Goal: Task Accomplishment & Management: Complete application form

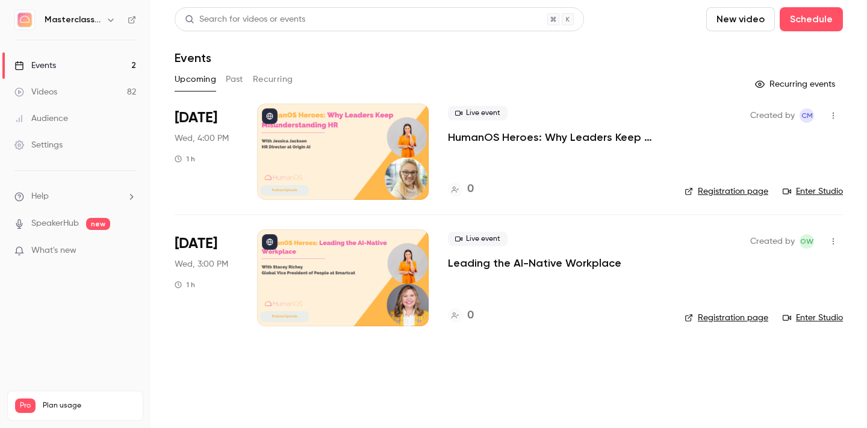
click at [237, 75] on button "Past" at bounding box center [234, 79] width 17 height 19
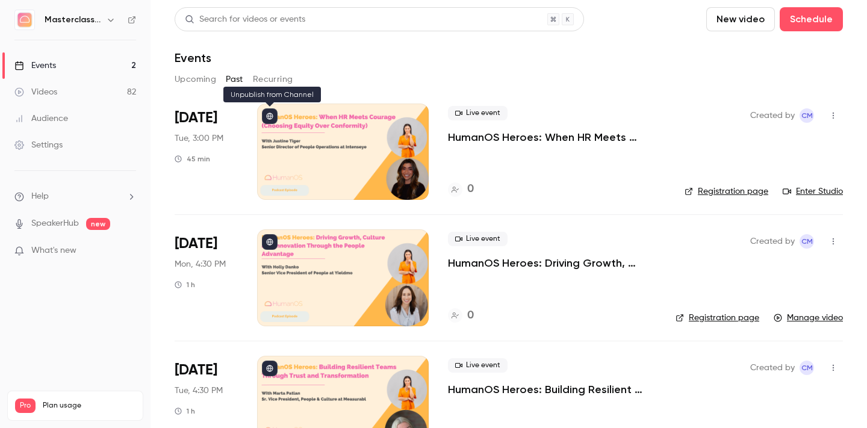
click at [270, 117] on icon at bounding box center [269, 116] width 7 height 7
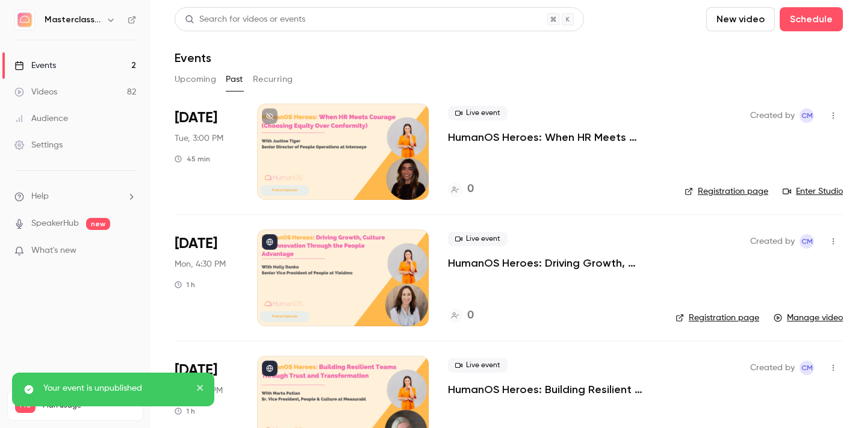
click at [193, 79] on button "Upcoming" at bounding box center [196, 79] width 42 height 19
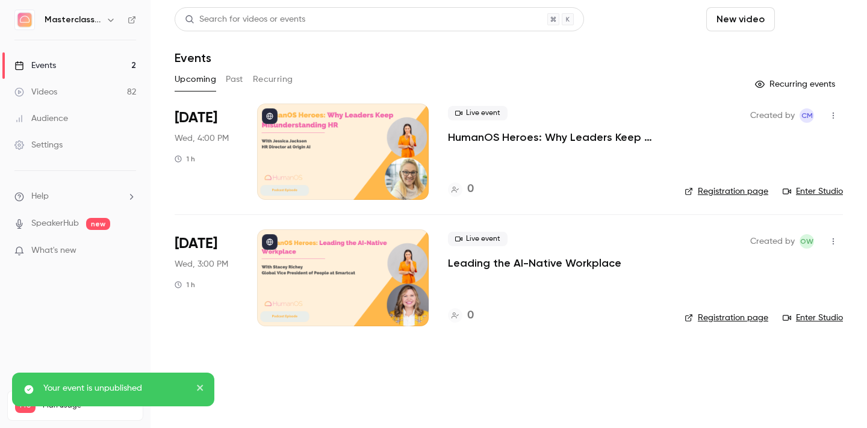
click at [805, 20] on button "Schedule" at bounding box center [811, 19] width 63 height 24
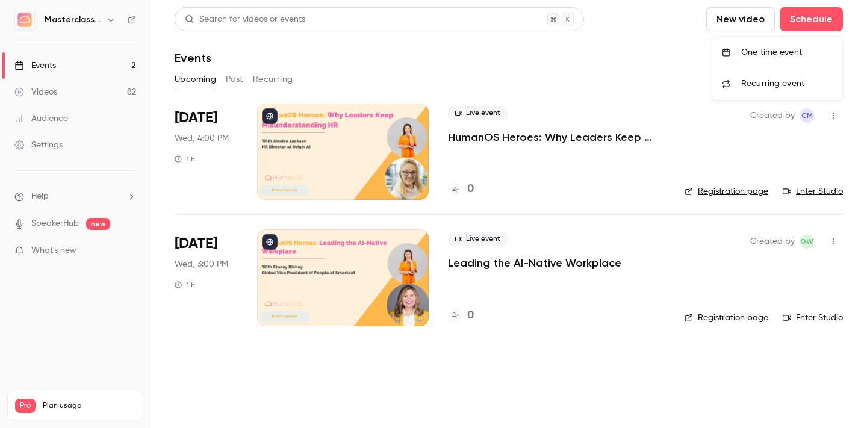
click at [485, 95] on div at bounding box center [433, 214] width 867 height 428
click at [228, 82] on button "Past" at bounding box center [234, 79] width 17 height 19
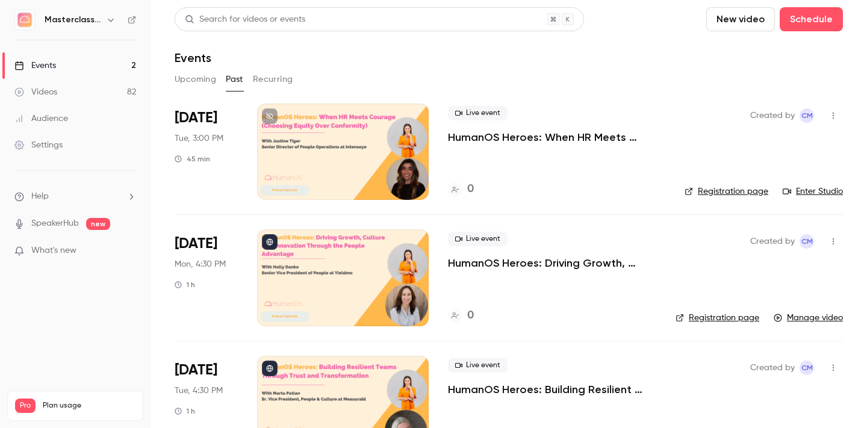
click at [394, 161] on div at bounding box center [343, 152] width 172 height 96
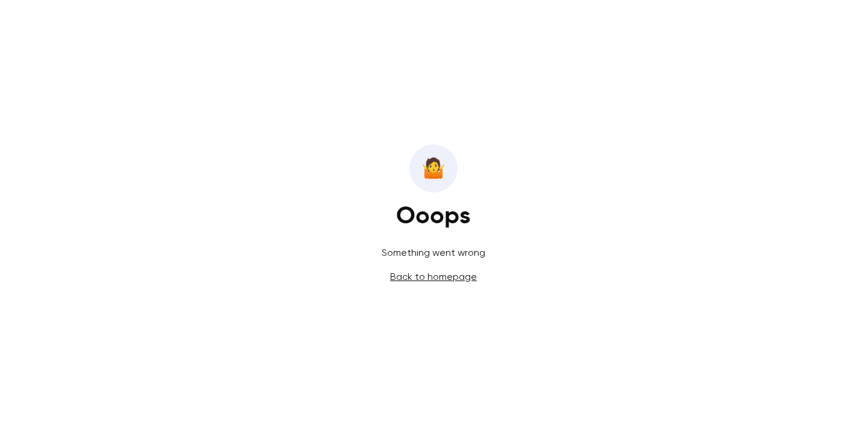
click at [442, 277] on link "Back to homepage" at bounding box center [433, 276] width 87 height 11
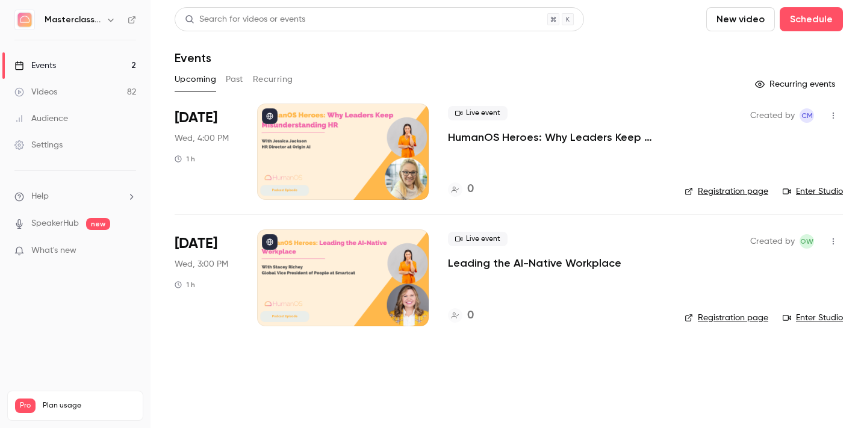
click at [231, 79] on button "Past" at bounding box center [234, 79] width 17 height 19
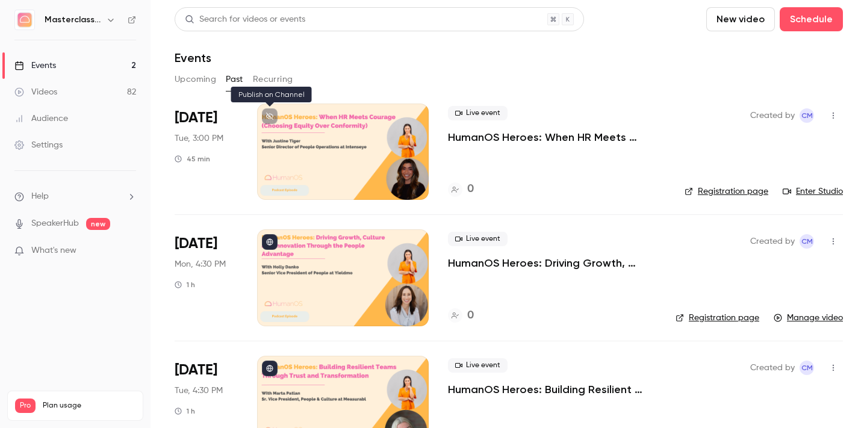
click at [273, 117] on button at bounding box center [270, 116] width 16 height 16
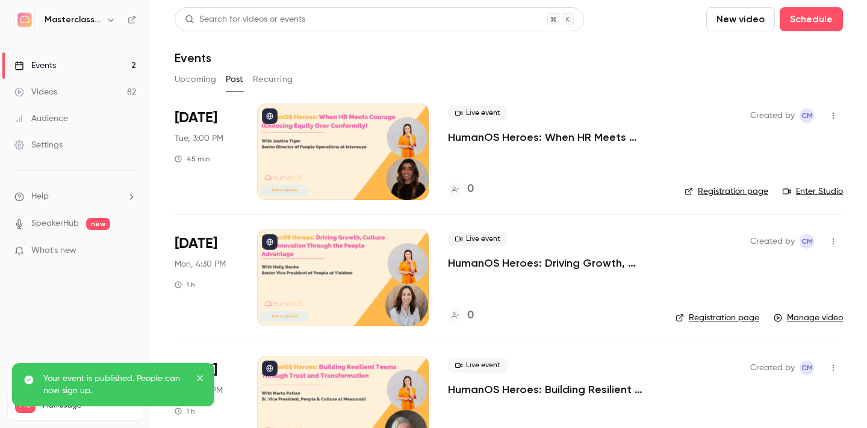
click at [480, 132] on p "HumanOS Heroes: When HR Meets Courage (Choosing Equity Over Conformity)" at bounding box center [556, 137] width 217 height 14
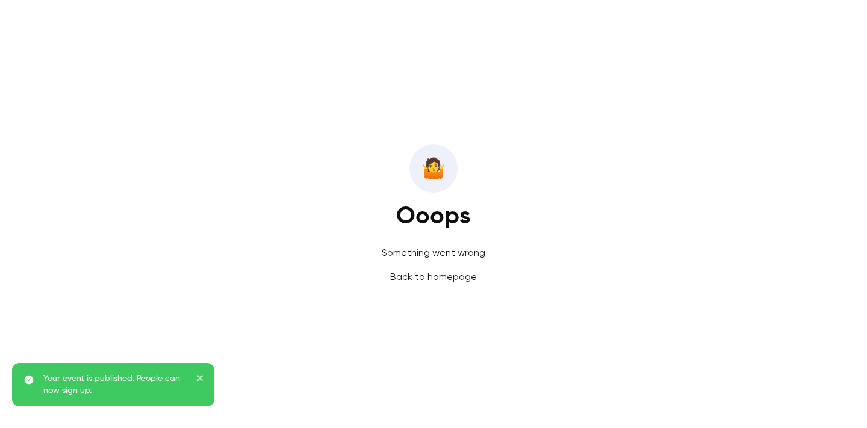
click at [421, 280] on link "Back to homepage" at bounding box center [433, 276] width 87 height 11
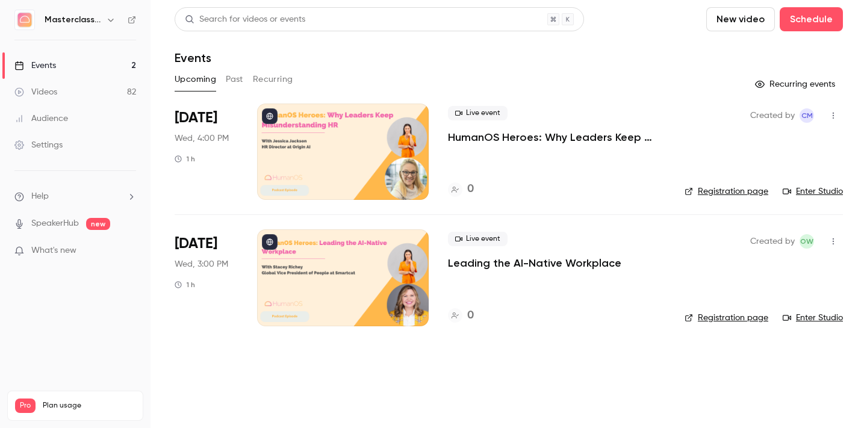
click at [231, 77] on button "Past" at bounding box center [234, 79] width 17 height 19
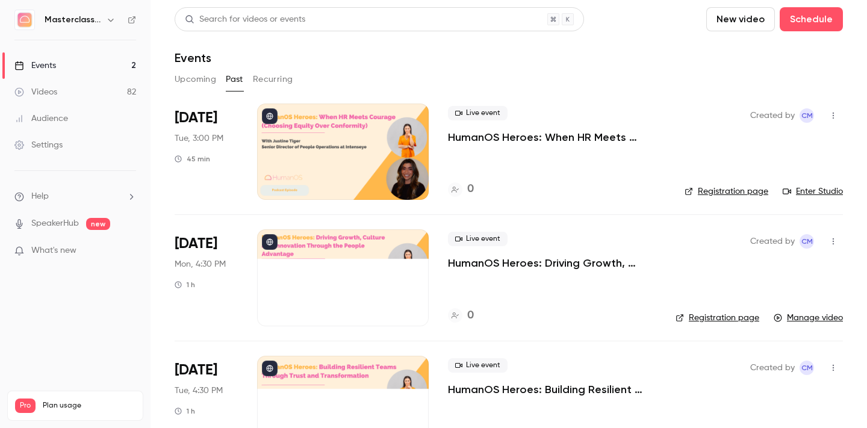
scroll to position [29, 0]
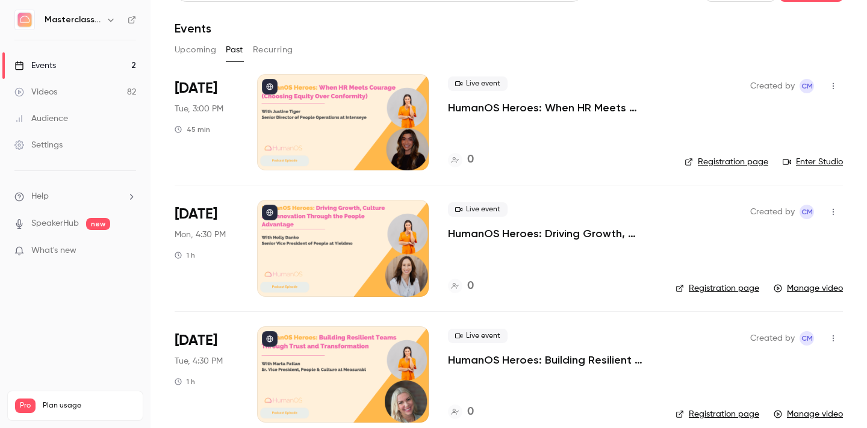
click at [535, 109] on p "HumanOS Heroes: When HR Meets Courage (Choosing Equity Over Conformity)" at bounding box center [556, 108] width 217 height 14
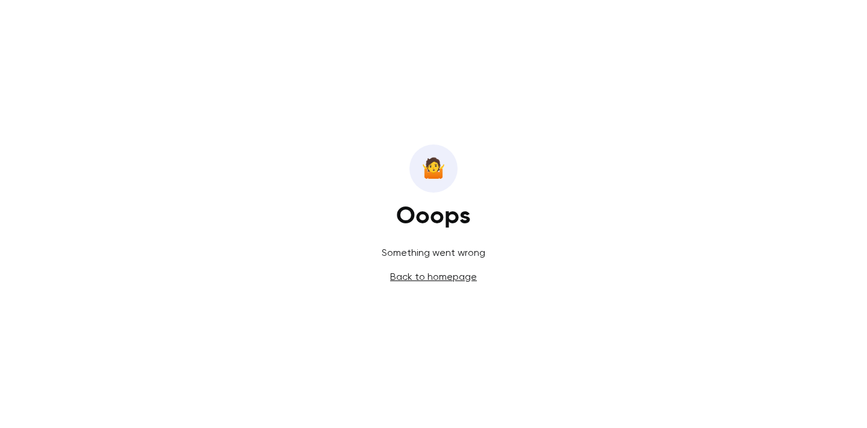
click at [408, 276] on link "Back to homepage" at bounding box center [433, 276] width 87 height 11
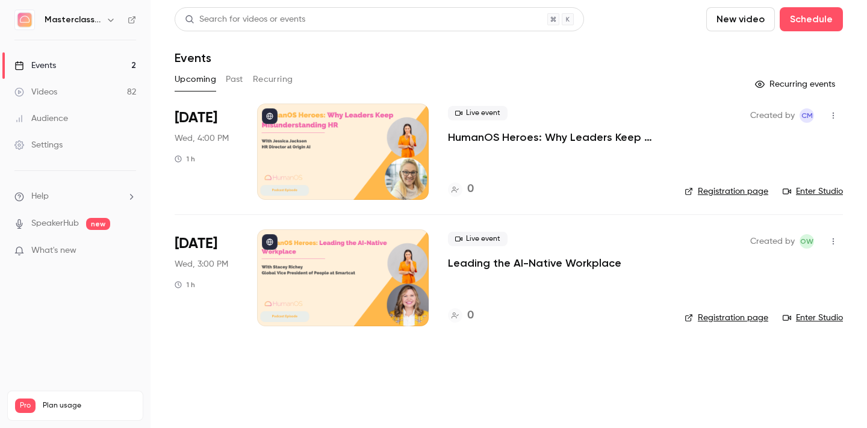
click at [238, 77] on button "Past" at bounding box center [234, 79] width 17 height 19
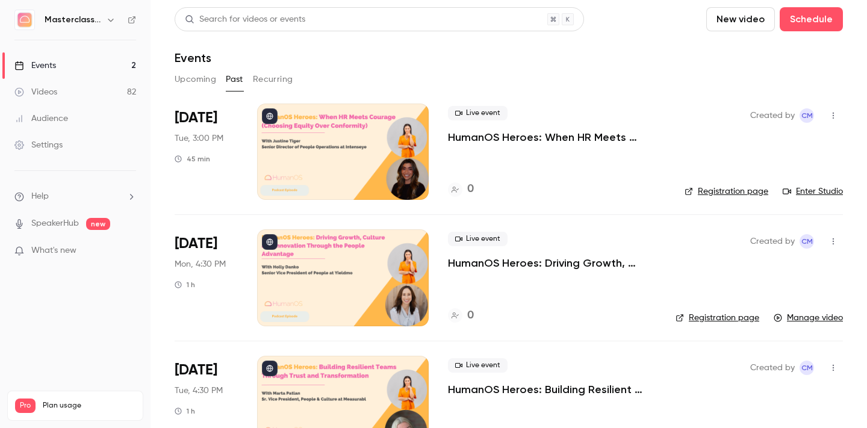
click at [190, 82] on button "Upcoming" at bounding box center [196, 79] width 42 height 19
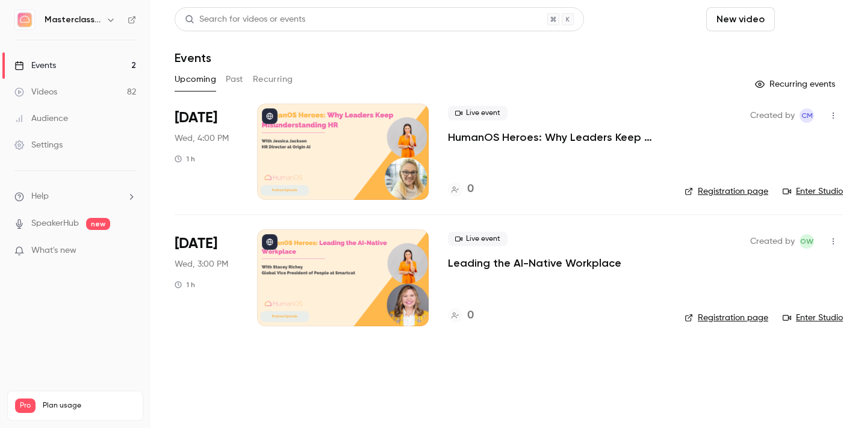
click at [809, 16] on button "Schedule" at bounding box center [811, 19] width 63 height 24
click at [786, 52] on div "One time event" at bounding box center [787, 52] width 92 height 12
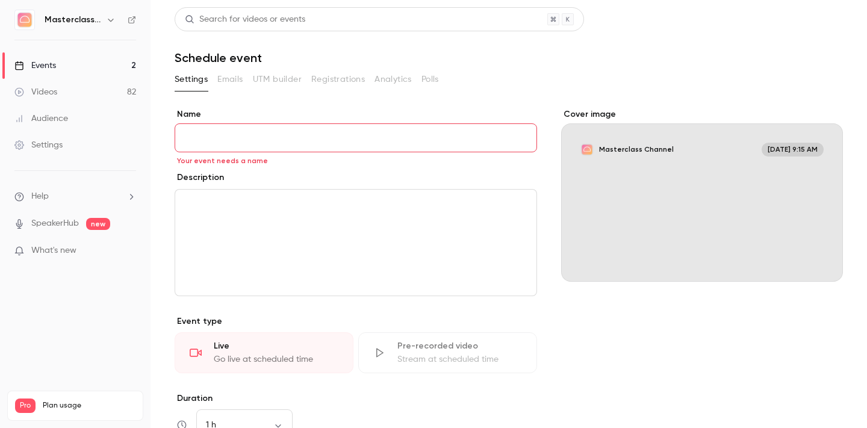
click at [47, 67] on div "Events" at bounding box center [35, 66] width 42 height 12
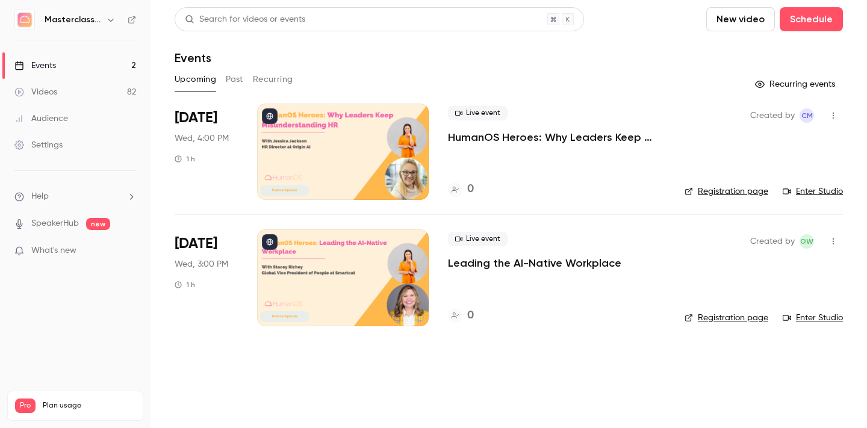
click at [232, 85] on button "Past" at bounding box center [234, 79] width 17 height 19
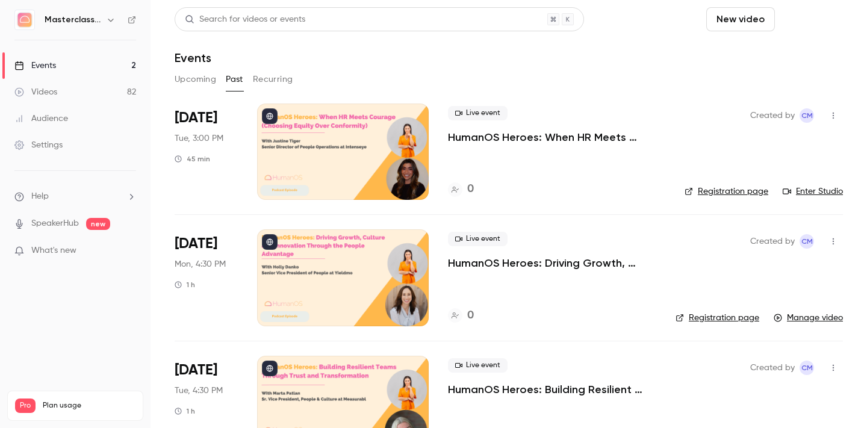
click at [814, 19] on button "Schedule" at bounding box center [811, 19] width 63 height 24
click at [775, 53] on div "One time event" at bounding box center [787, 52] width 92 height 12
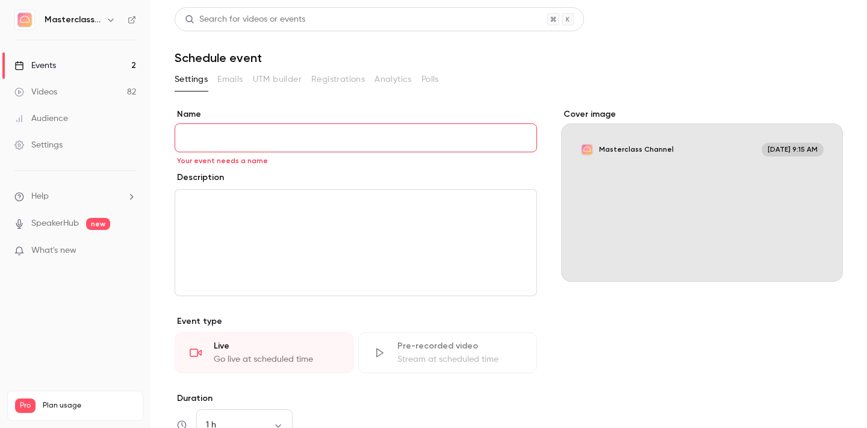
click at [76, 58] on link "Events 2" at bounding box center [75, 65] width 150 height 26
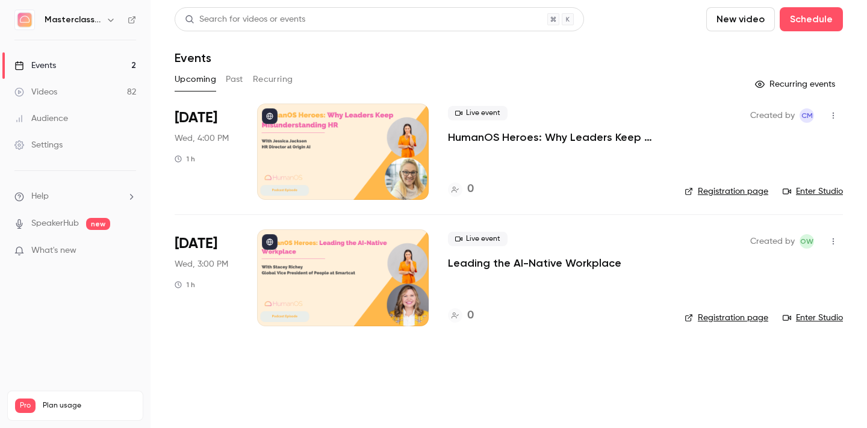
click at [233, 78] on button "Past" at bounding box center [234, 79] width 17 height 19
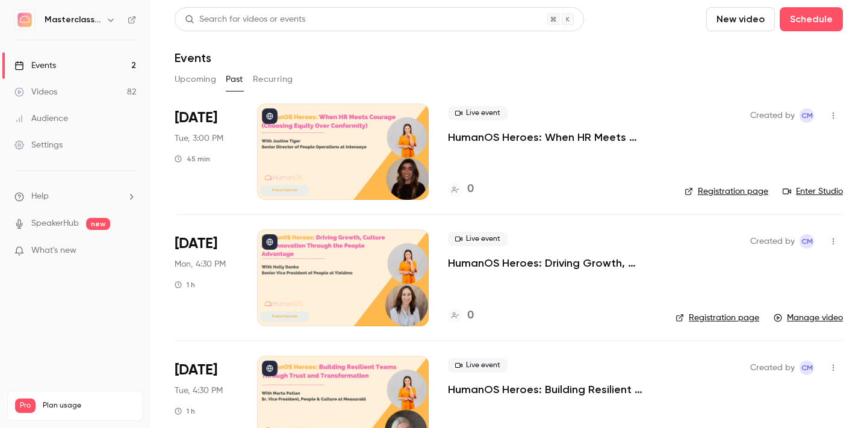
click at [833, 116] on icon "button" at bounding box center [833, 116] width 1 height 7
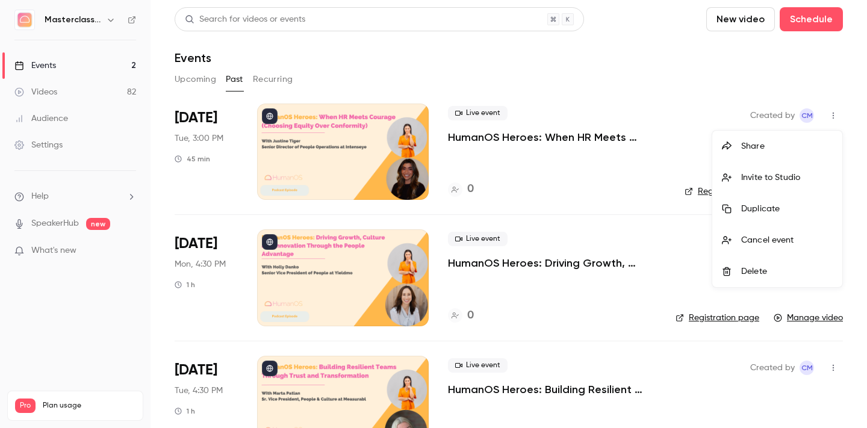
click at [777, 209] on div "Duplicate" at bounding box center [787, 209] width 92 height 12
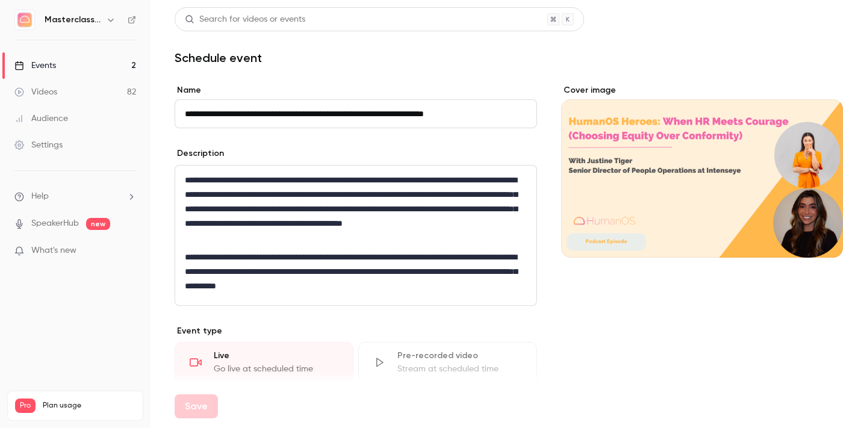
click at [229, 109] on input "**********" at bounding box center [356, 113] width 362 height 29
drag, startPoint x: 219, startPoint y: 112, endPoint x: 176, endPoint y: 115, distance: 42.2
click at [176, 115] on input "**********" at bounding box center [356, 113] width 362 height 29
type input "**********"
click at [557, 305] on div "**********" at bounding box center [509, 357] width 668 height 547
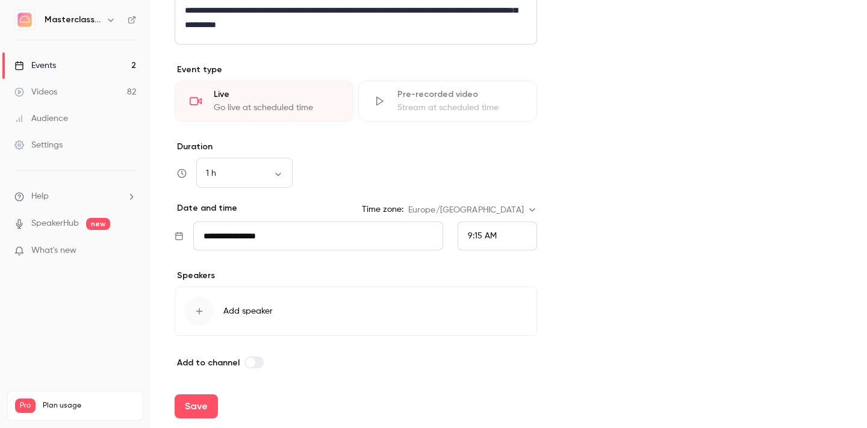
scroll to position [265, 0]
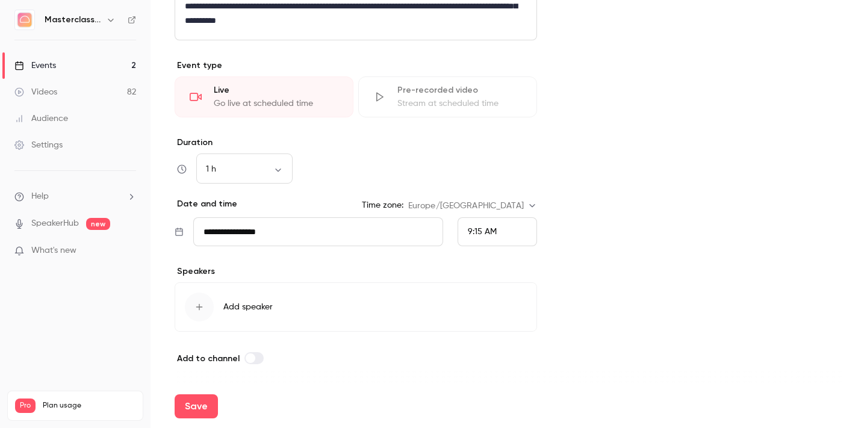
click at [506, 236] on div "9:15 AM" at bounding box center [497, 231] width 79 height 29
click at [489, 170] on li "3:00 PM" at bounding box center [497, 162] width 78 height 32
click at [275, 232] on input "**********" at bounding box center [318, 231] width 250 height 29
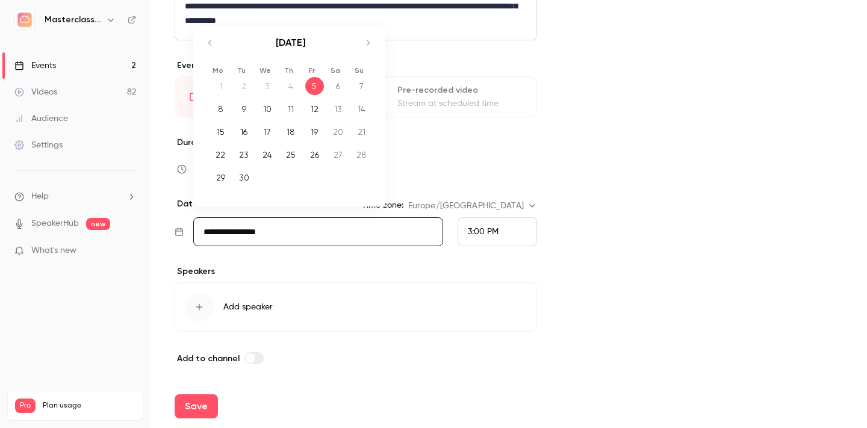
click at [249, 107] on div "9" at bounding box center [244, 109] width 19 height 18
type input "**********"
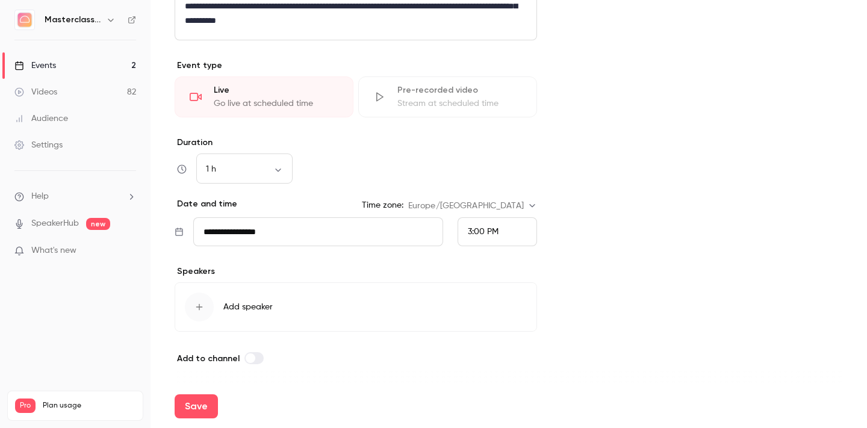
click at [625, 234] on div "Cover image" at bounding box center [702, 92] width 282 height 547
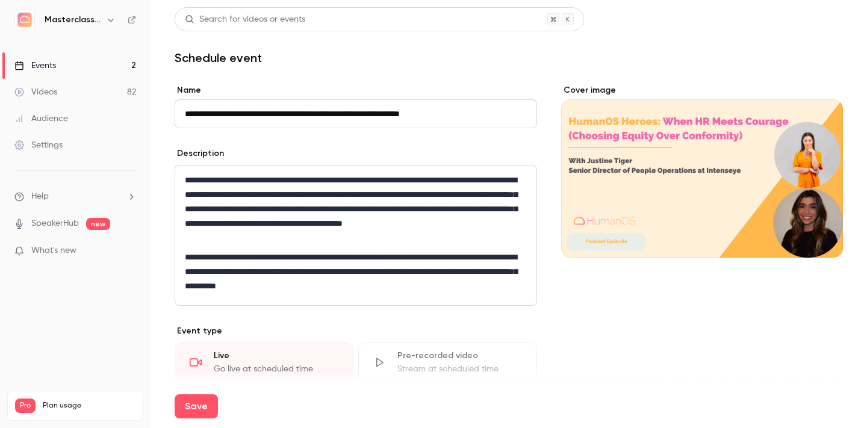
click at [455, 300] on div "**********" at bounding box center [355, 236] width 361 height 140
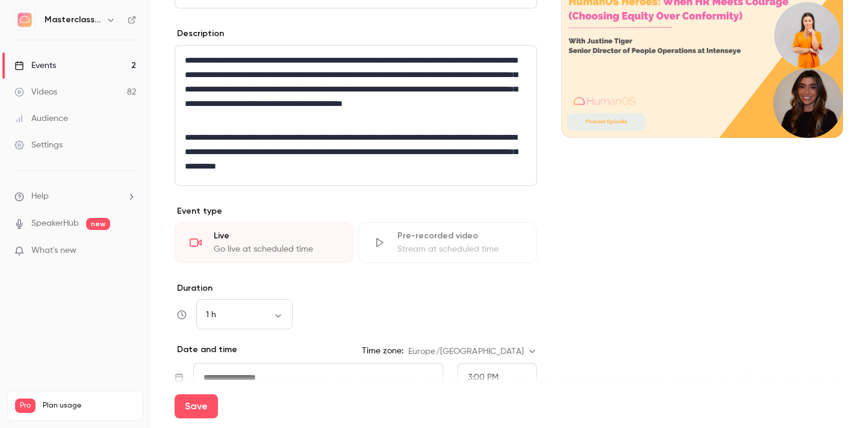
scroll to position [265, 0]
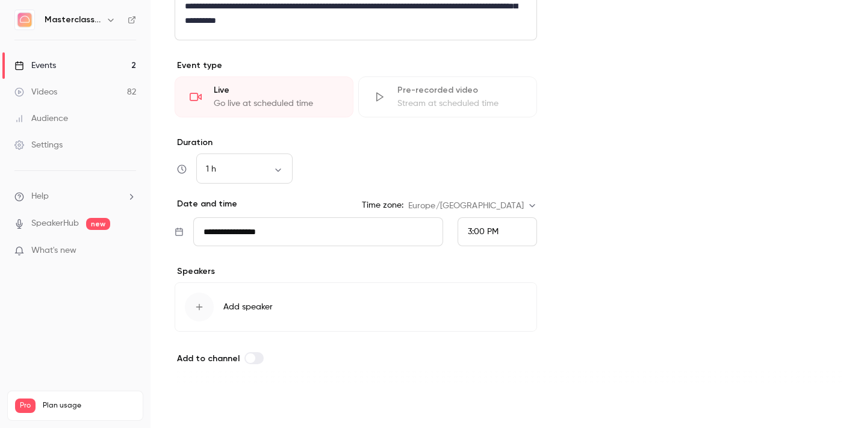
click at [198, 403] on button "Save" at bounding box center [196, 406] width 43 height 24
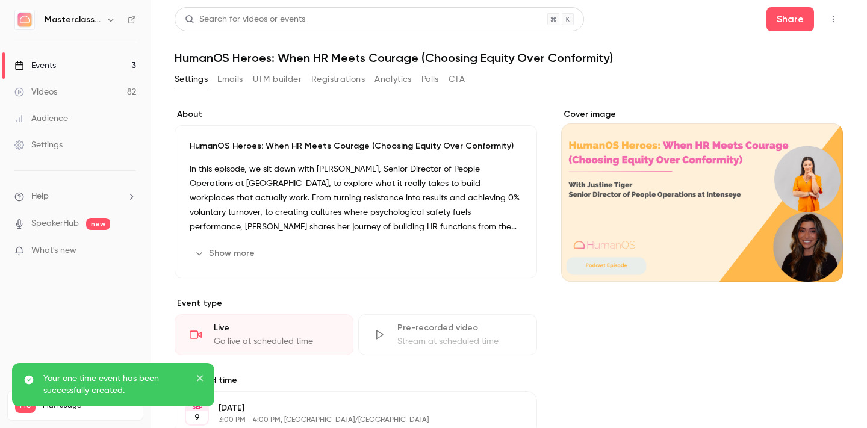
click at [70, 65] on link "Events 3" at bounding box center [75, 65] width 150 height 26
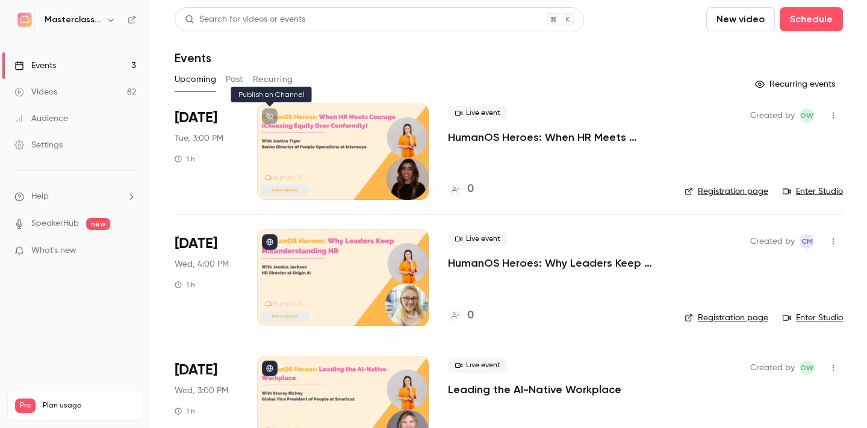
click at [272, 117] on icon at bounding box center [269, 116] width 7 height 7
click at [819, 23] on button "Schedule" at bounding box center [811, 19] width 63 height 24
click at [789, 52] on div "One time event" at bounding box center [787, 52] width 92 height 12
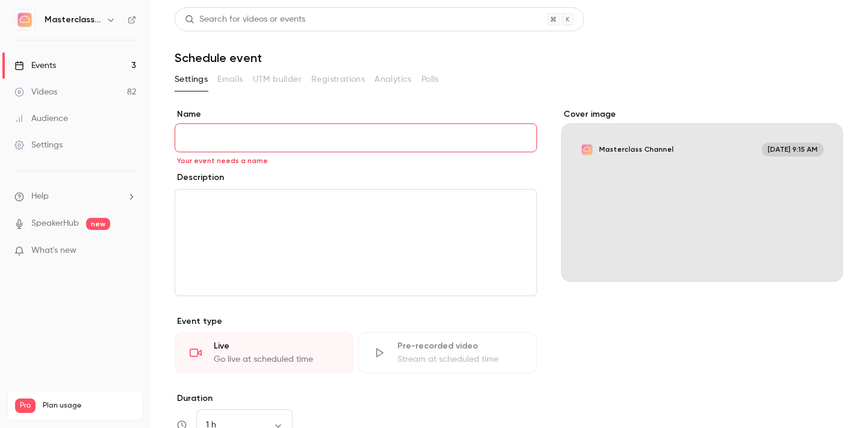
click at [214, 132] on input "Name" at bounding box center [356, 137] width 362 height 29
paste input "**********"
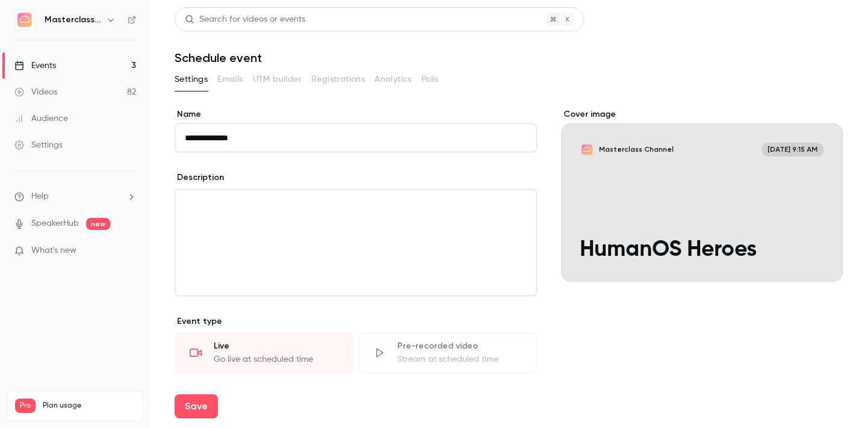
drag, startPoint x: 214, startPoint y: 132, endPoint x: 361, endPoint y: 4, distance: 194.9
click at [0, 0] on div "**********" at bounding box center [433, 214] width 867 height 428
click at [288, 132] on input "**********" at bounding box center [356, 137] width 362 height 29
click at [273, 137] on input "**********" at bounding box center [356, 137] width 362 height 29
click at [280, 136] on input "**********" at bounding box center [356, 137] width 362 height 29
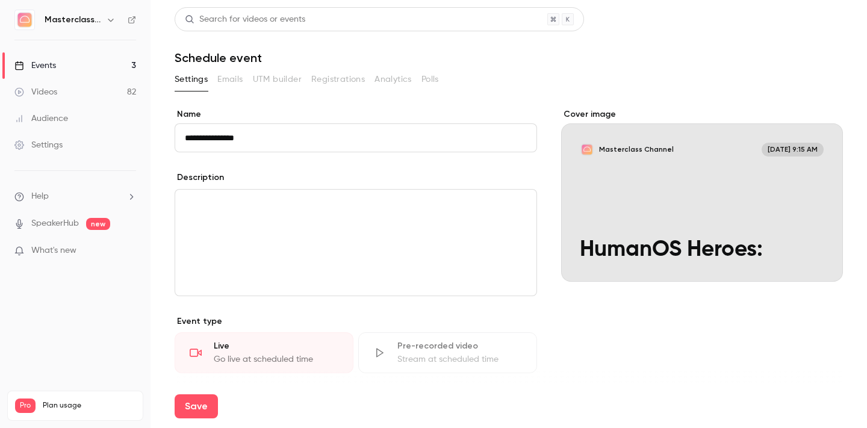
click at [280, 136] on input "**********" at bounding box center [356, 137] width 362 height 29
paste input "**********"
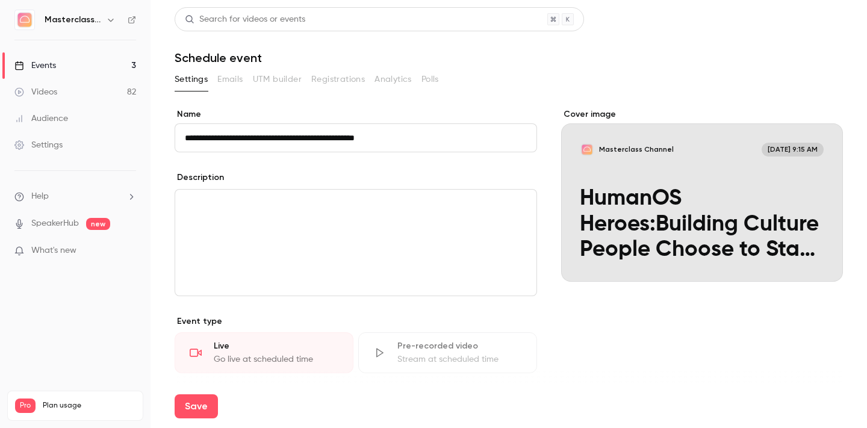
click at [256, 137] on input "**********" at bounding box center [356, 137] width 362 height 29
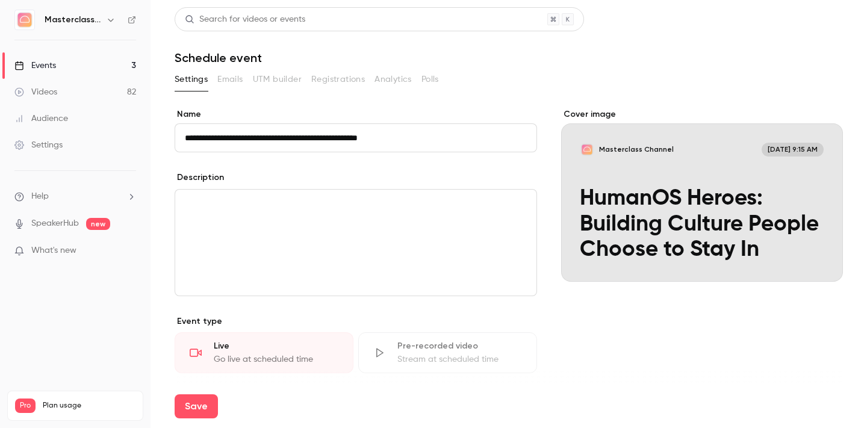
type input "**********"
click at [477, 91] on div "Settings Emails UTM builder Registrations Analytics Polls" at bounding box center [509, 82] width 668 height 24
click at [365, 212] on div "editor" at bounding box center [355, 243] width 361 height 106
click at [216, 212] on div "editor" at bounding box center [355, 243] width 361 height 106
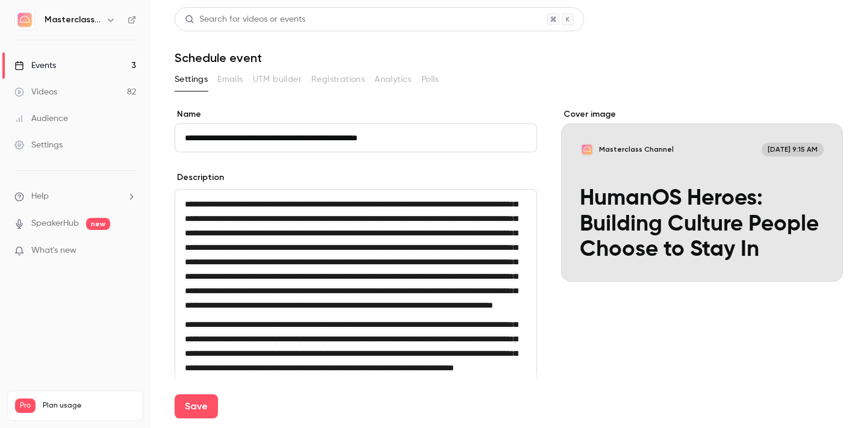
click at [627, 347] on div "Cover image Masterclass Channel Sep 5, 9:15 AM HumanOS Heroes: Building Culture…" at bounding box center [702, 410] width 282 height 604
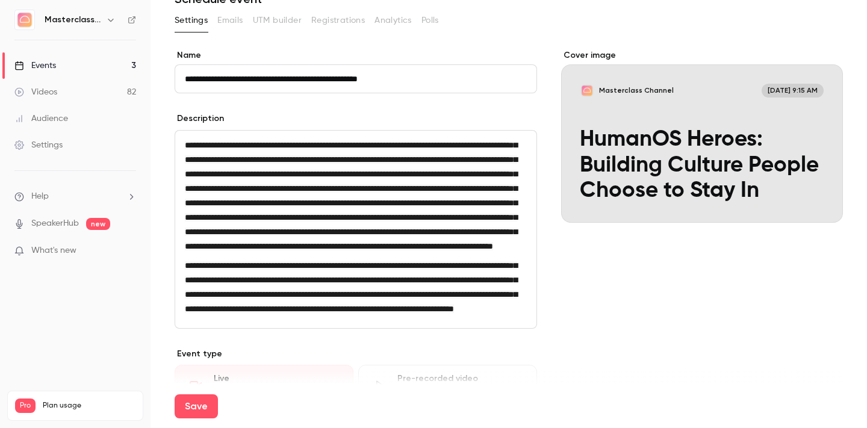
scroll to position [60, 0]
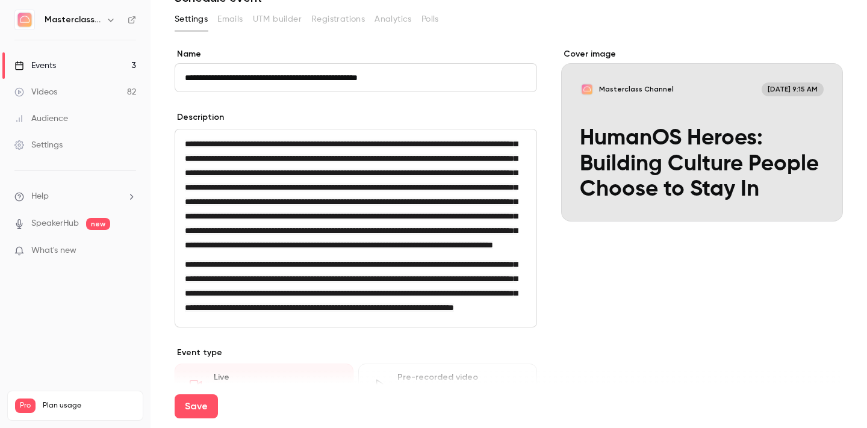
click at [823, 202] on icon "Cover image" at bounding box center [820, 200] width 13 height 10
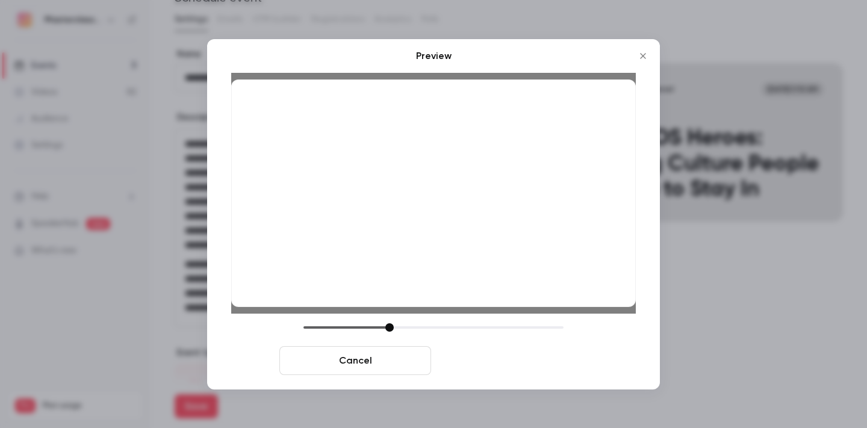
click at [498, 360] on button "Save cover" at bounding box center [512, 360] width 152 height 29
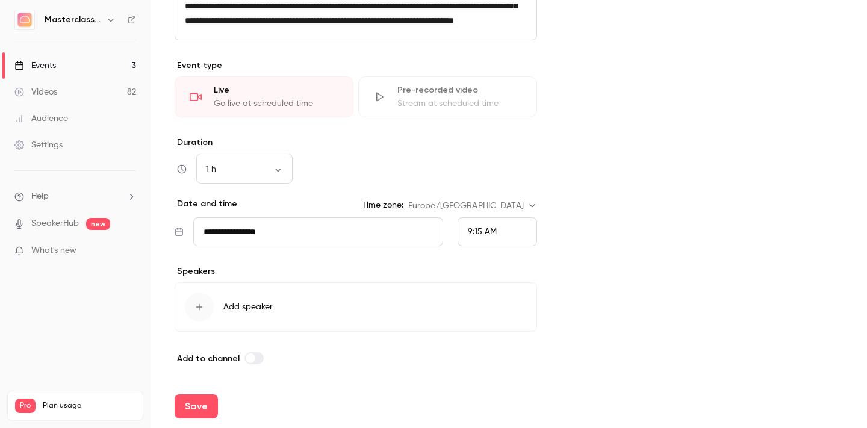
scroll to position [381, 0]
click at [291, 246] on input "**********" at bounding box center [318, 231] width 250 height 29
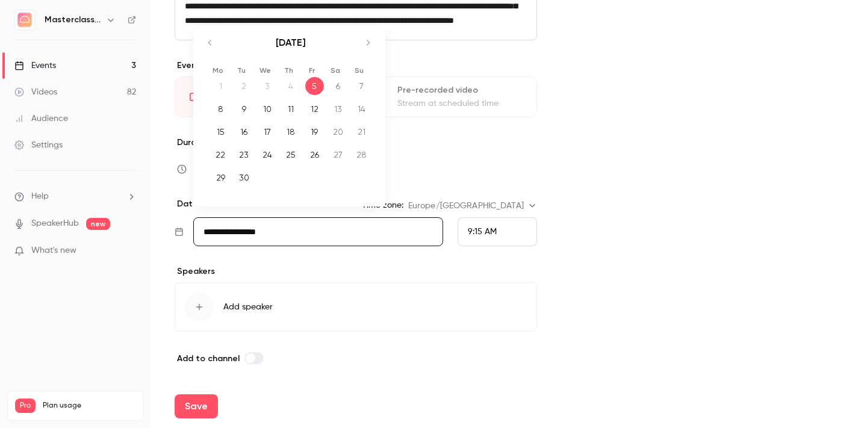
click at [223, 141] on div "15" at bounding box center [220, 132] width 19 height 18
type input "**********"
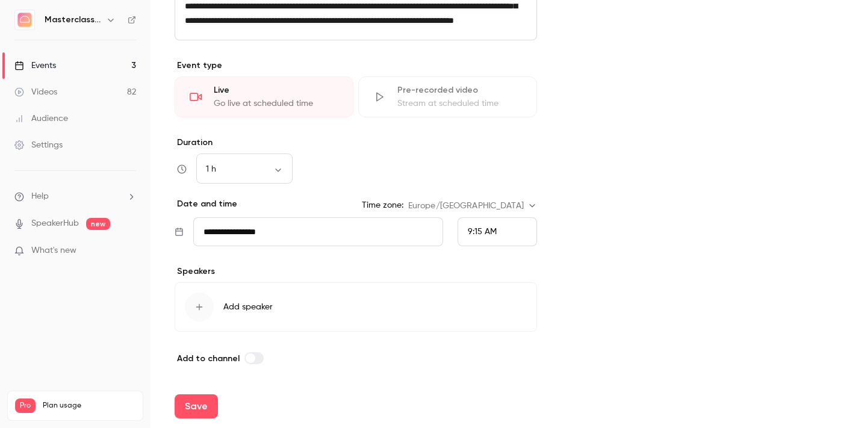
click at [519, 246] on div "9:15 AM" at bounding box center [497, 231] width 79 height 29
click at [510, 197] on div "5:30 PM" at bounding box center [497, 194] width 59 height 13
click at [603, 190] on div "Cover image" at bounding box center [702, 63] width 282 height 604
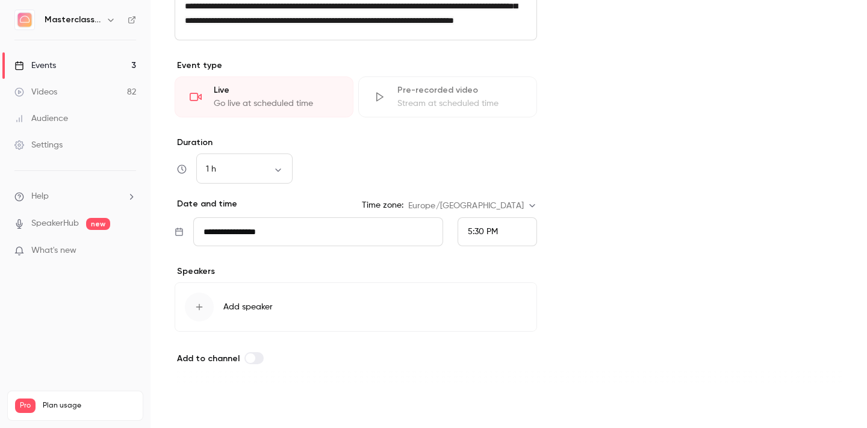
click at [199, 406] on button "Save" at bounding box center [196, 406] width 43 height 24
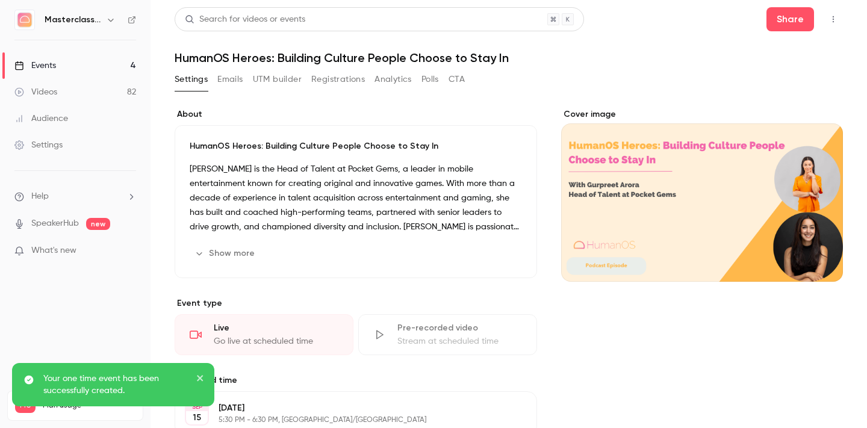
click at [49, 64] on div "Events" at bounding box center [35, 66] width 42 height 12
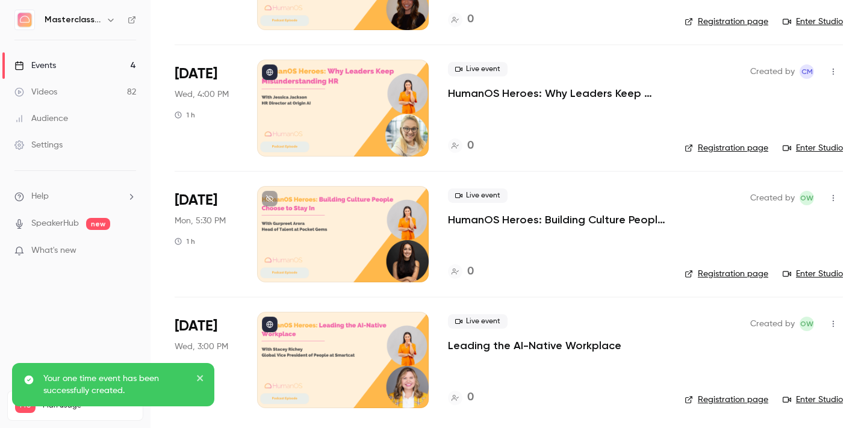
scroll to position [172, 0]
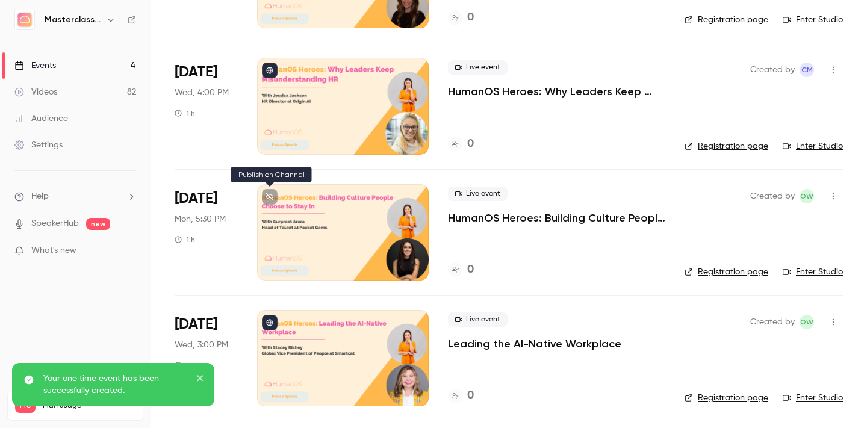
click at [272, 199] on icon at bounding box center [269, 196] width 7 height 7
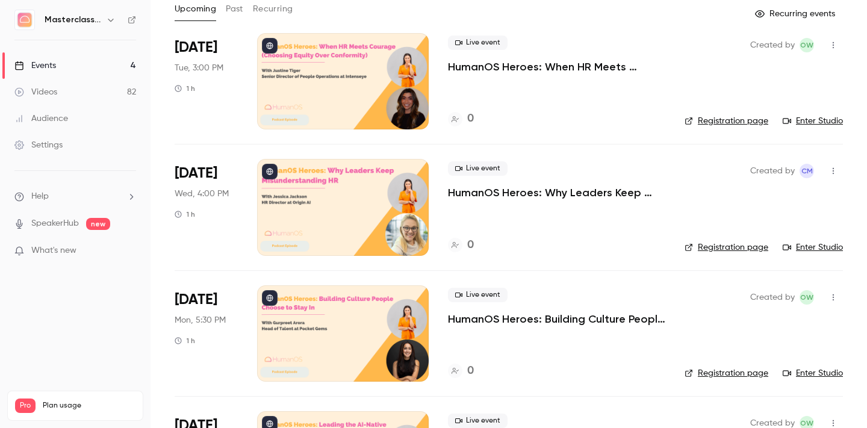
scroll to position [0, 0]
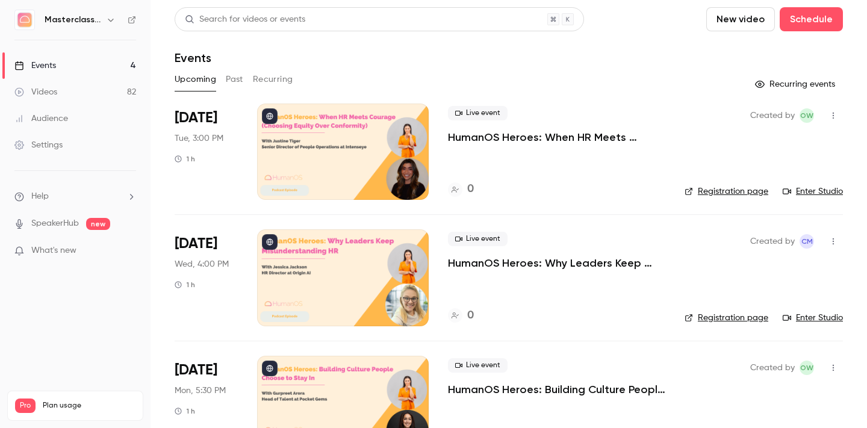
click at [509, 138] on p "HumanOS Heroes: When HR Meets Courage (Choosing Equity Over Conformity)" at bounding box center [556, 137] width 217 height 14
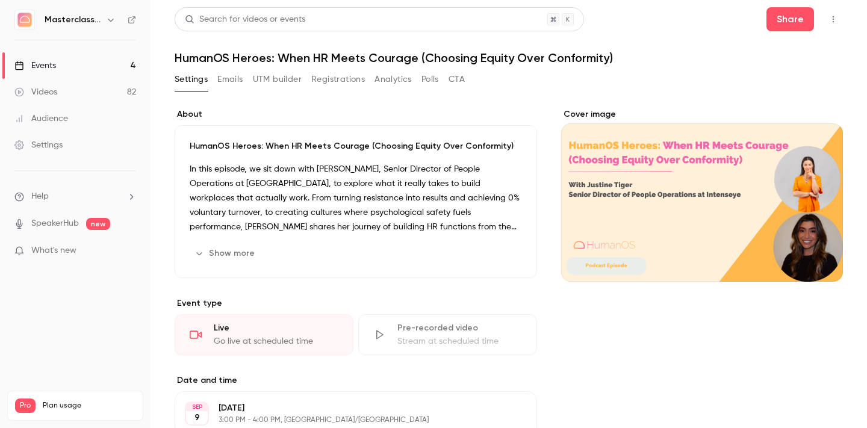
click at [830, 19] on icon "button" at bounding box center [833, 19] width 10 height 8
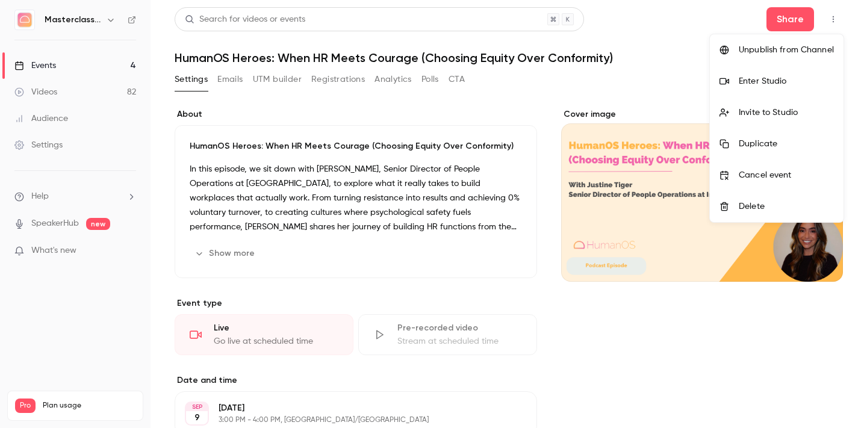
click at [793, 22] on div at bounding box center [433, 214] width 867 height 428
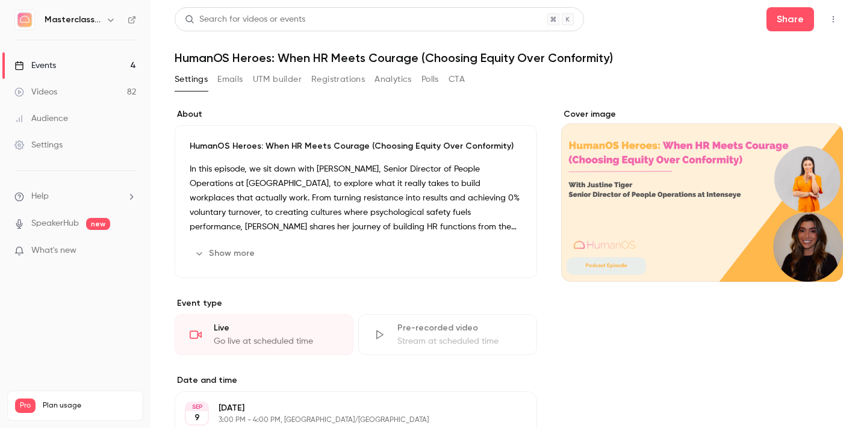
click at [793, 22] on button "Share" at bounding box center [790, 19] width 48 height 24
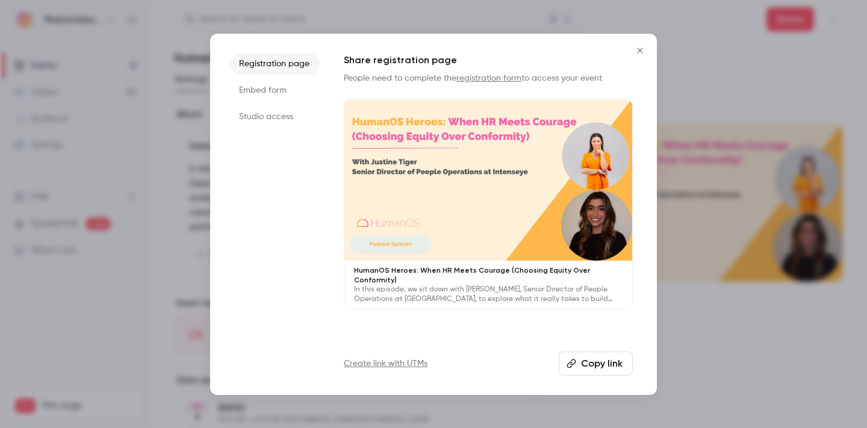
click at [600, 365] on button "Copy link" at bounding box center [596, 364] width 74 height 24
click at [259, 116] on li "Studio access" at bounding box center [274, 117] width 90 height 22
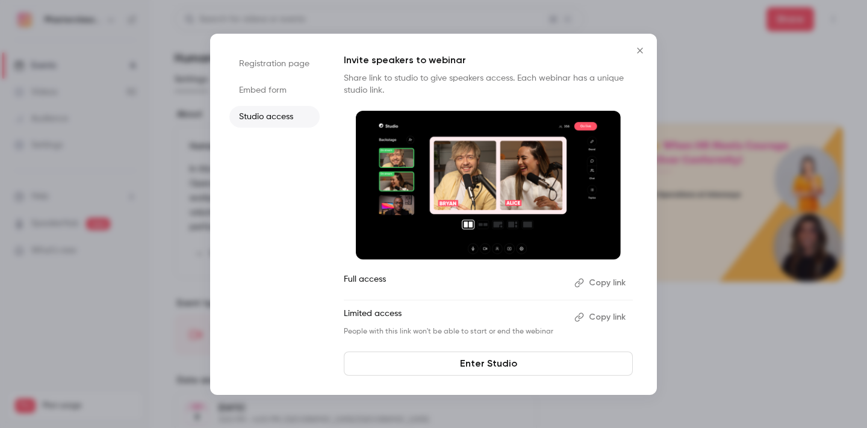
click at [605, 285] on button "Copy link" at bounding box center [600, 282] width 63 height 19
click at [737, 359] on div at bounding box center [433, 214] width 867 height 428
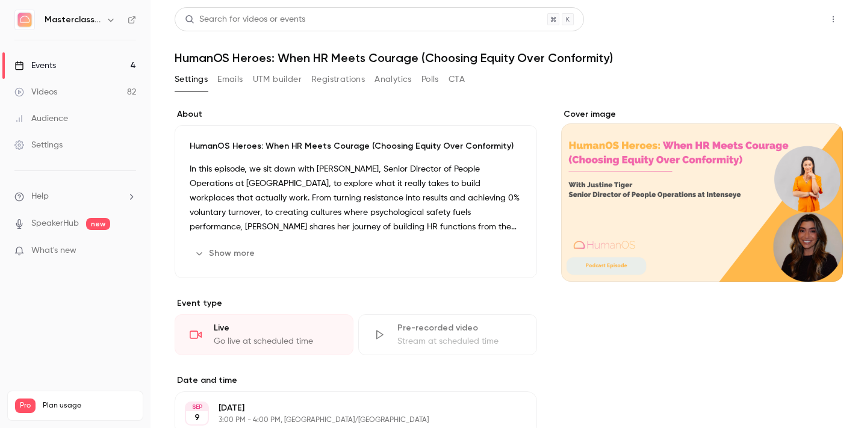
click at [785, 20] on button "Share" at bounding box center [790, 19] width 48 height 24
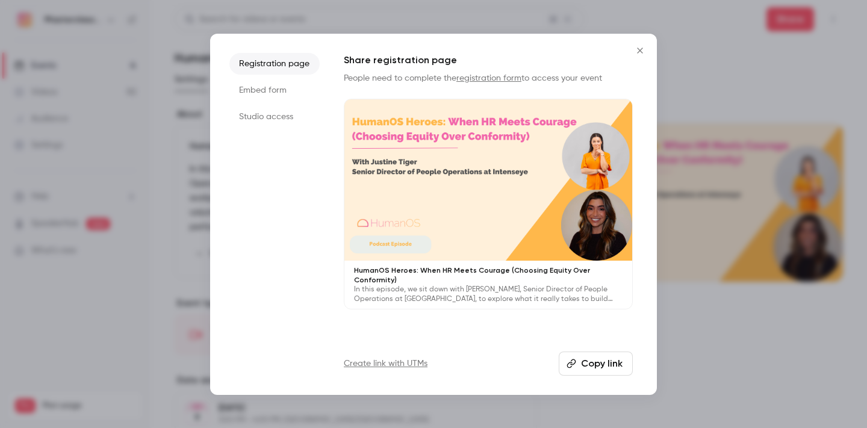
click at [268, 117] on li "Studio access" at bounding box center [274, 117] width 90 height 22
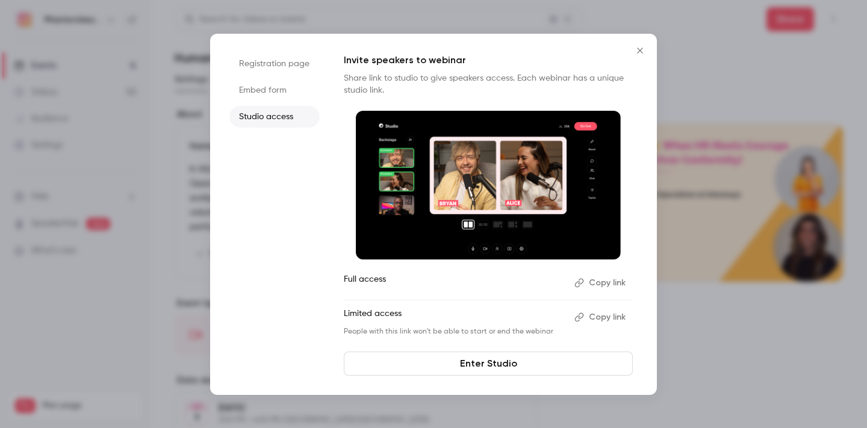
click at [617, 318] on button "Copy link" at bounding box center [600, 317] width 63 height 19
click at [600, 313] on button "Copy link" at bounding box center [600, 317] width 63 height 19
click at [640, 52] on icon "Close" at bounding box center [640, 51] width 14 height 10
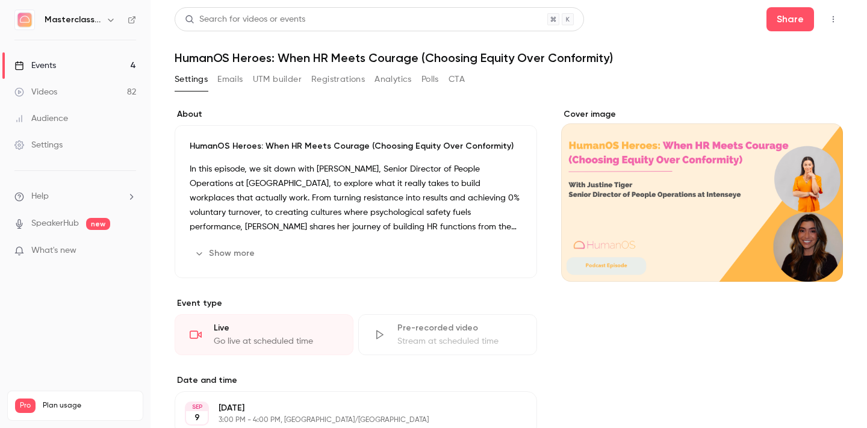
click at [52, 66] on div "Events" at bounding box center [35, 66] width 42 height 12
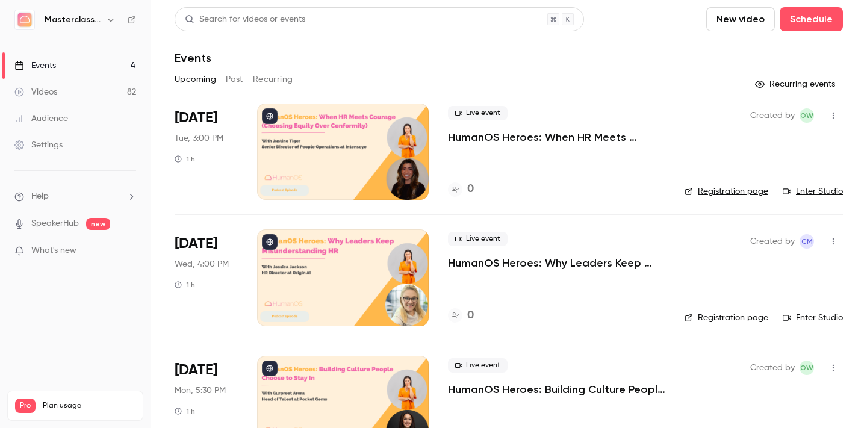
click at [504, 261] on p "HumanOS Heroes: Why Leaders Keep Misunderstanding HR" at bounding box center [556, 263] width 217 height 14
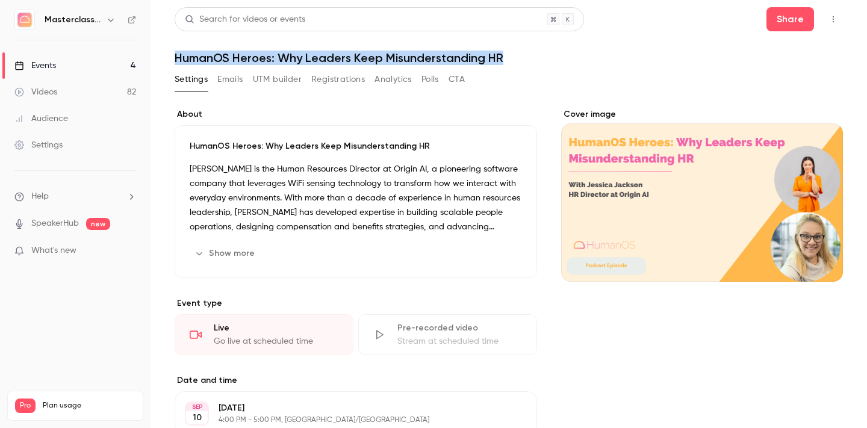
drag, startPoint x: 510, startPoint y: 57, endPoint x: 176, endPoint y: 57, distance: 334.7
click at [176, 57] on h1 "HumanOS Heroes: Why Leaders Keep Misunderstanding HR" at bounding box center [509, 58] width 668 height 14
copy h1 "HumanOS Heroes: Why Leaders Keep Misunderstanding HR"
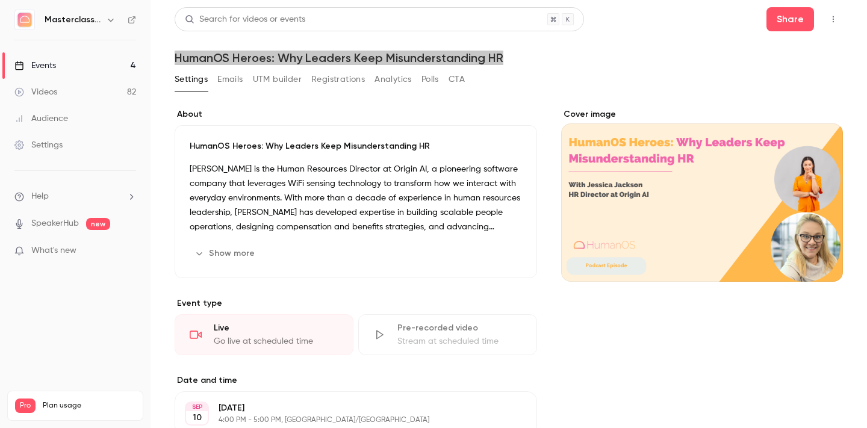
drag, startPoint x: 289, startPoint y: 60, endPoint x: 171, endPoint y: 6, distance: 129.8
click at [0, 0] on div "Masterclass Channel Events 4 Videos 82 Audience Settings Help SpeakerHub new Wh…" at bounding box center [433, 214] width 867 height 428
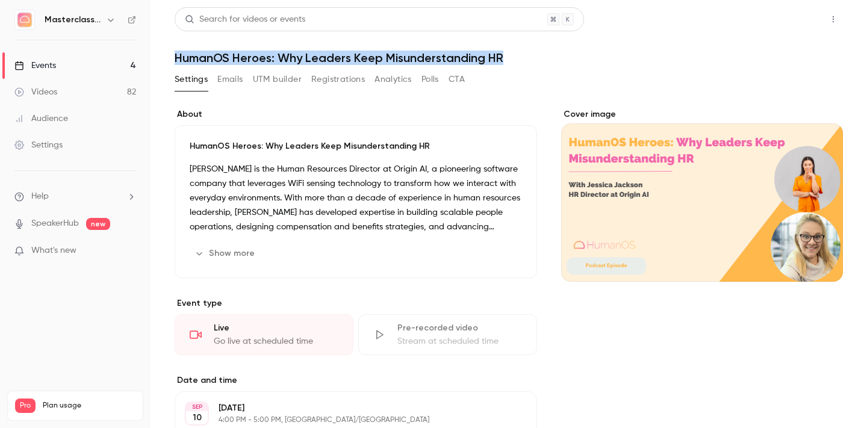
click at [787, 13] on button "Share" at bounding box center [790, 19] width 48 height 24
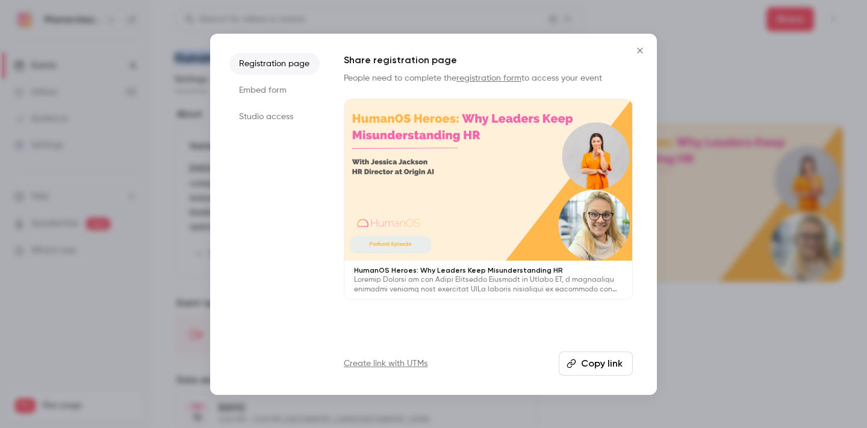
click at [602, 368] on button "Copy link" at bounding box center [596, 364] width 74 height 24
click at [290, 116] on li "Studio access" at bounding box center [274, 117] width 90 height 22
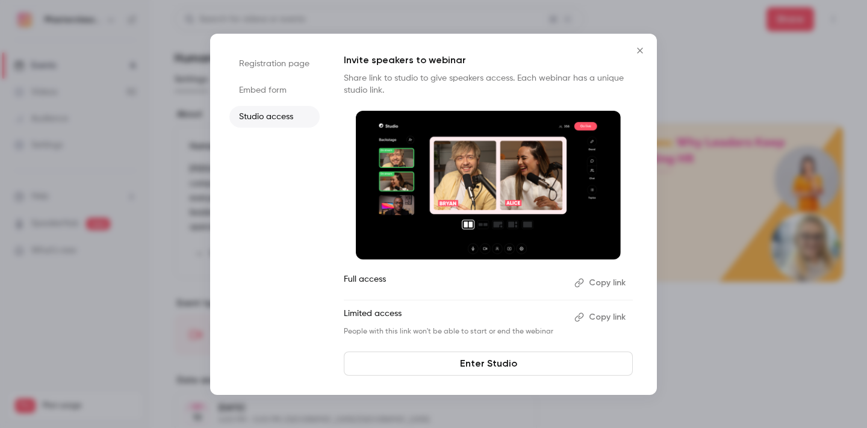
click at [605, 281] on button "Copy link" at bounding box center [600, 282] width 63 height 19
click at [643, 51] on icon "Close" at bounding box center [640, 51] width 14 height 10
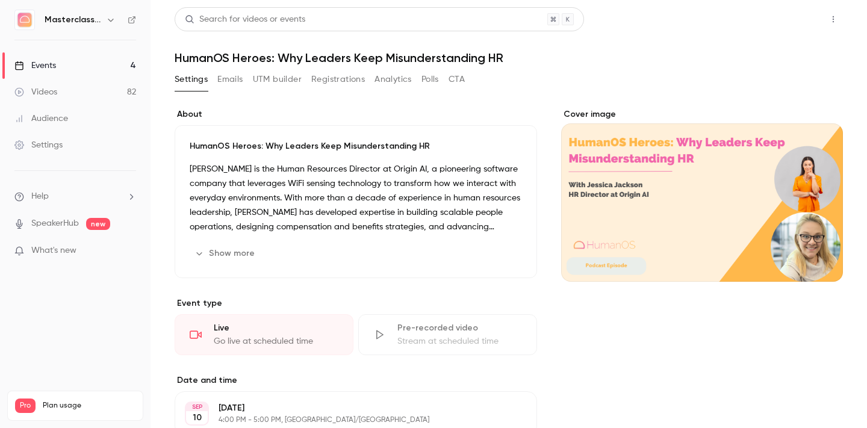
click at [799, 28] on button "Share" at bounding box center [790, 19] width 48 height 24
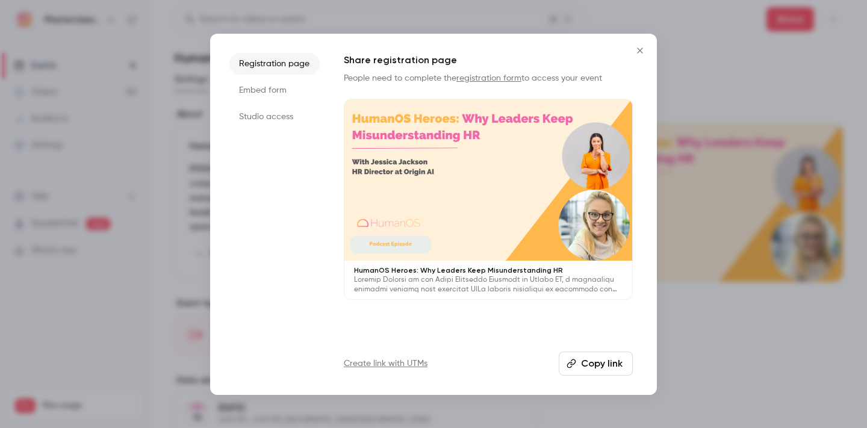
click at [268, 119] on li "Studio access" at bounding box center [274, 117] width 90 height 22
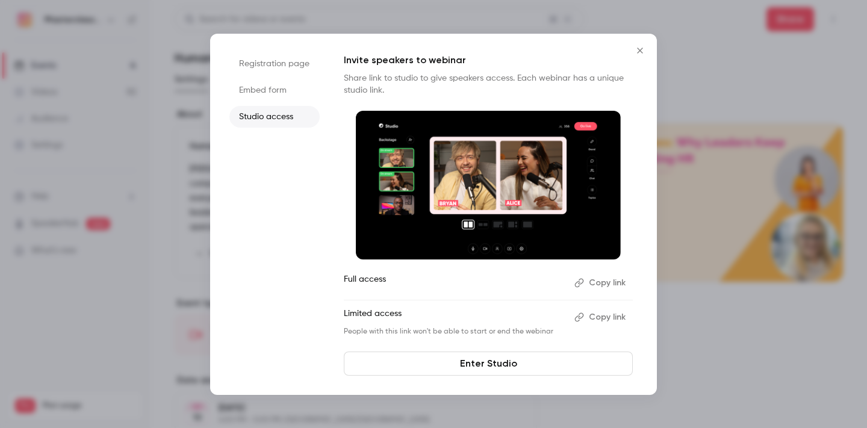
click at [611, 319] on button "Copy link" at bounding box center [600, 317] width 63 height 19
click at [640, 48] on icon "Close" at bounding box center [640, 51] width 14 height 10
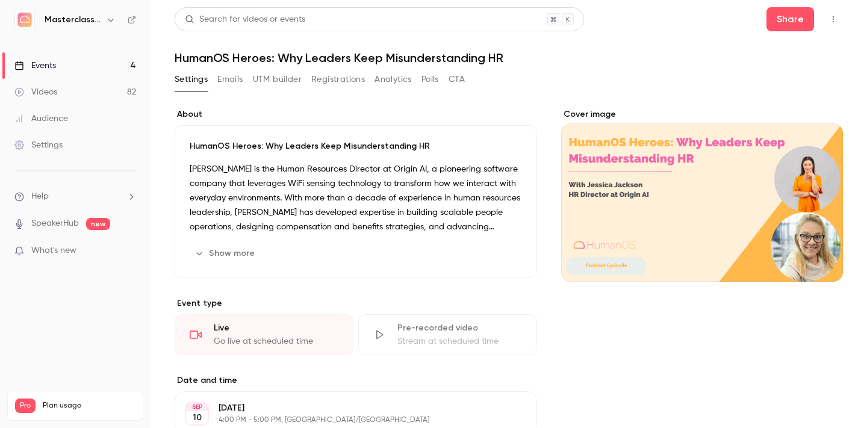
click at [44, 67] on div "Events" at bounding box center [35, 66] width 42 height 12
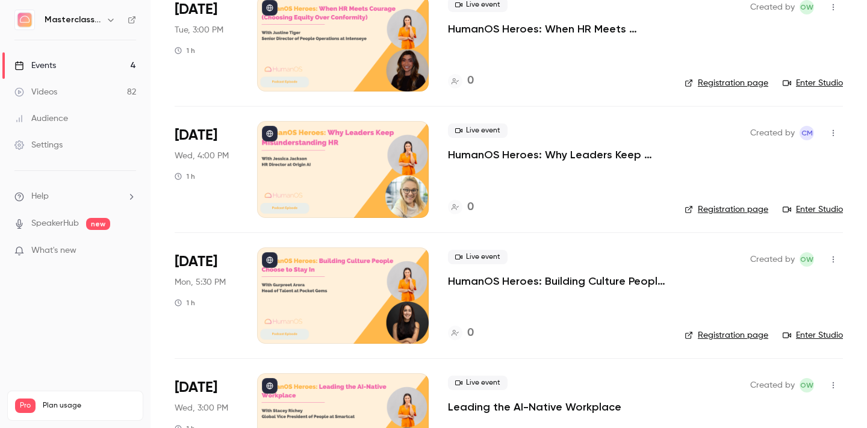
scroll to position [172, 0]
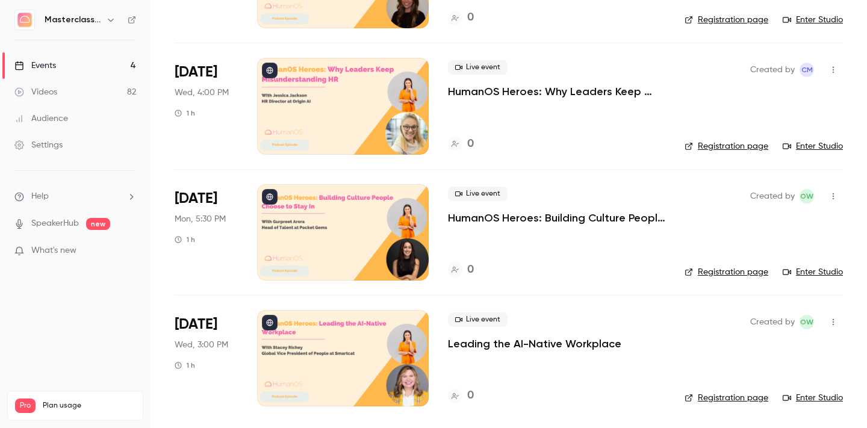
click at [549, 215] on p "HumanOS Heroes: Building Culture People Choose to Stay In" at bounding box center [556, 218] width 217 height 14
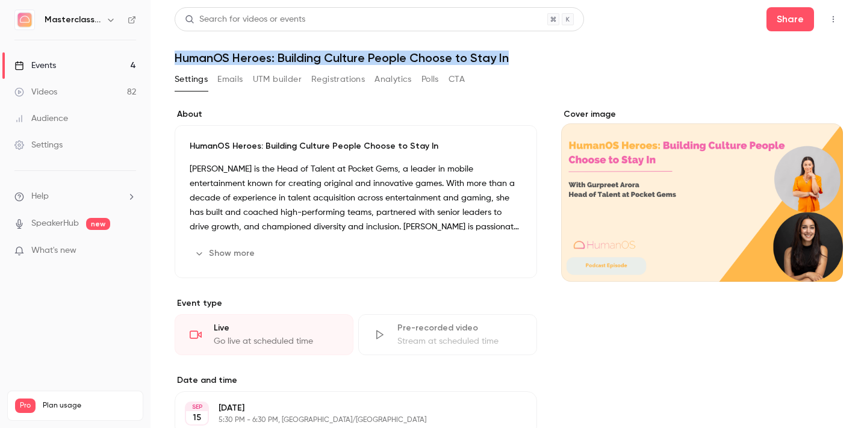
drag, startPoint x: 520, startPoint y: 56, endPoint x: 164, endPoint y: 59, distance: 355.8
click at [164, 59] on main "**********" at bounding box center [508, 214] width 716 height 428
copy h1 "HumanOS Heroes: Building Culture People Choose to Stay In"
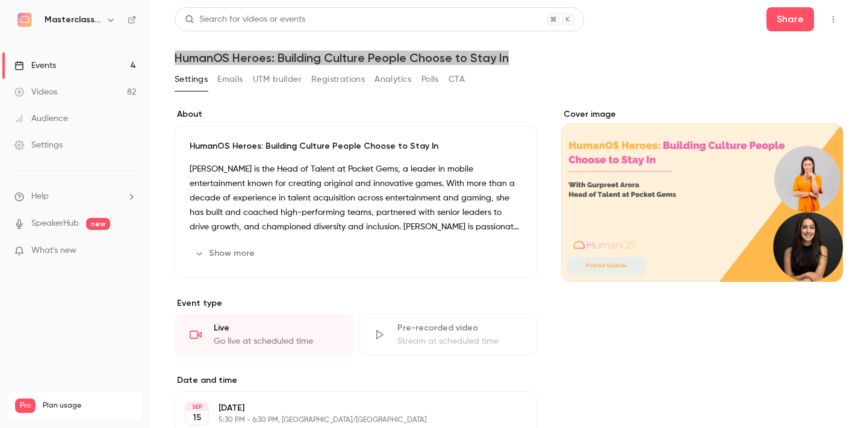
click at [0, 0] on div "Masterclass Channel Events 4 Videos 82 Audience Settings Help SpeakerHub new Wh…" at bounding box center [433, 214] width 867 height 428
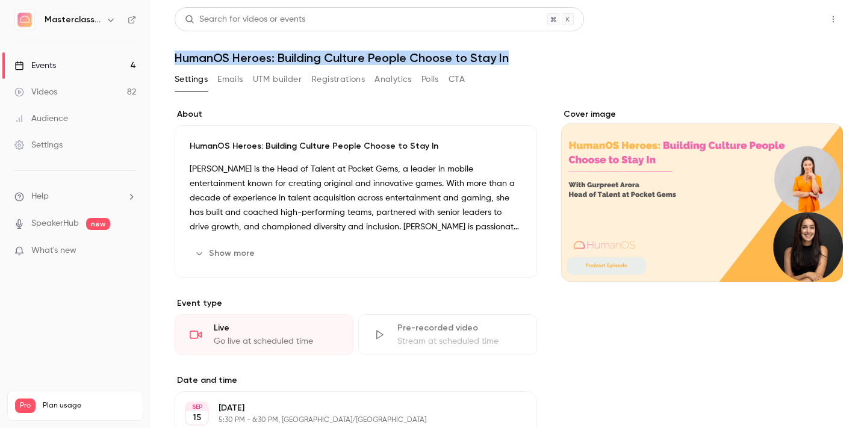
click at [789, 26] on button "Share" at bounding box center [790, 19] width 48 height 24
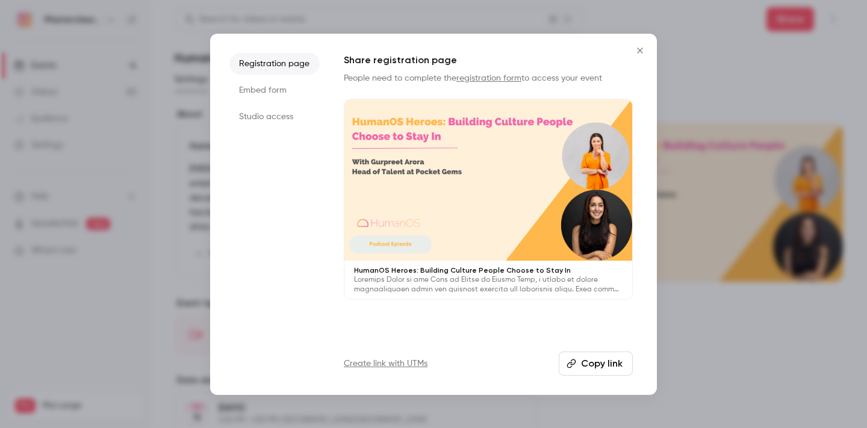
click at [289, 62] on li "Registration page" at bounding box center [274, 64] width 90 height 22
click at [603, 370] on button "Copy link" at bounding box center [596, 364] width 74 height 24
click at [279, 113] on li "Studio access" at bounding box center [274, 117] width 90 height 22
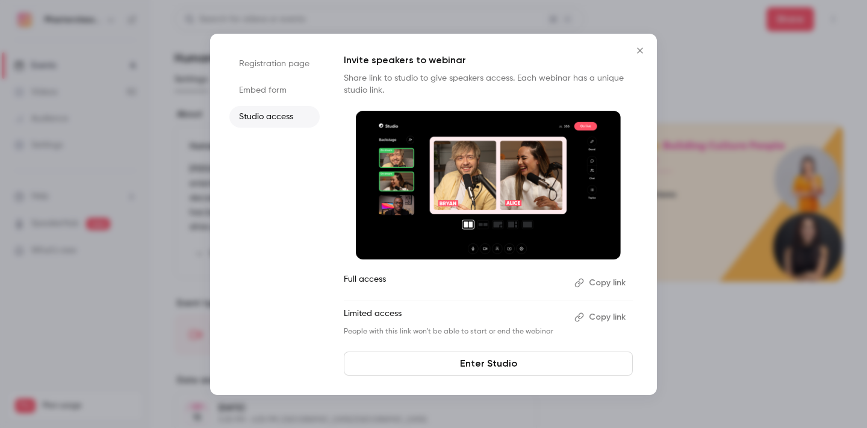
click at [606, 285] on button "Copy link" at bounding box center [600, 282] width 63 height 19
click at [599, 320] on button "Copy link" at bounding box center [600, 317] width 63 height 19
click at [639, 50] on icon "Close" at bounding box center [639, 50] width 5 height 5
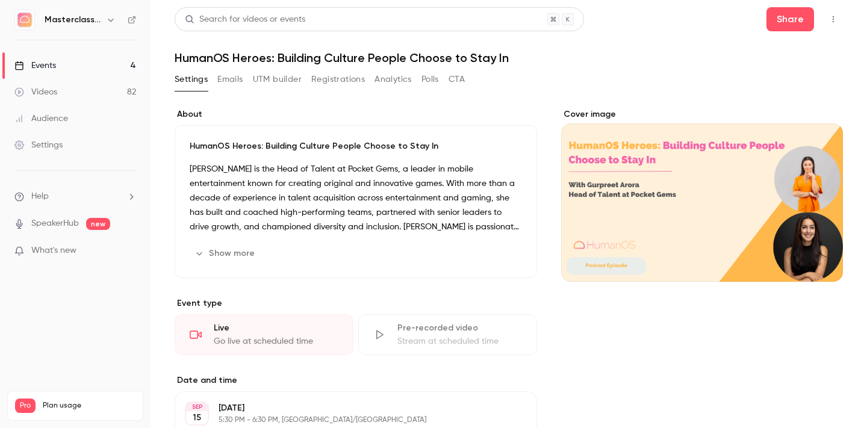
click at [48, 64] on div "Events" at bounding box center [35, 66] width 42 height 12
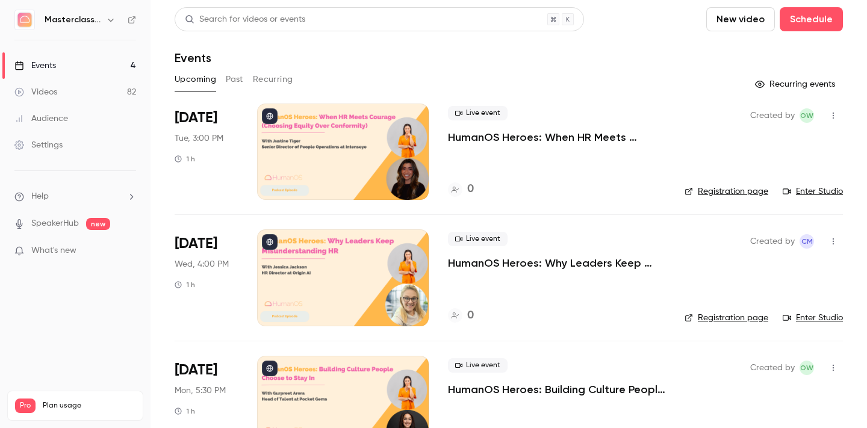
scroll to position [172, 0]
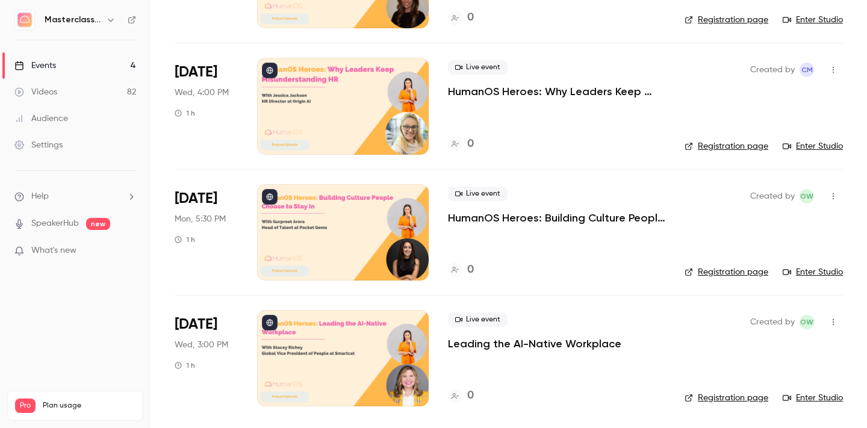
click at [523, 346] on p "Leading the AI-Native Workplace" at bounding box center [534, 344] width 173 height 14
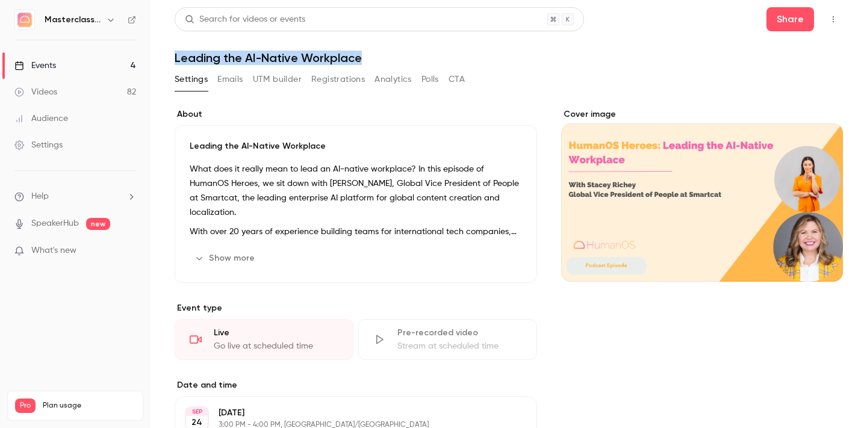
drag, startPoint x: 373, startPoint y: 58, endPoint x: 173, endPoint y: 57, distance: 199.9
click at [173, 57] on main "Search for videos or events Share Leading the AI-Native Workplace Settings Emai…" at bounding box center [508, 214] width 716 height 428
copy h1 "Leading the AI-Native Workplace"
click at [0, 0] on div "Masterclass Channel Events 4 Videos 82 Audience Settings Help SpeakerHub new Wh…" at bounding box center [433, 214] width 867 height 428
click at [794, 17] on button "Share" at bounding box center [790, 19] width 48 height 24
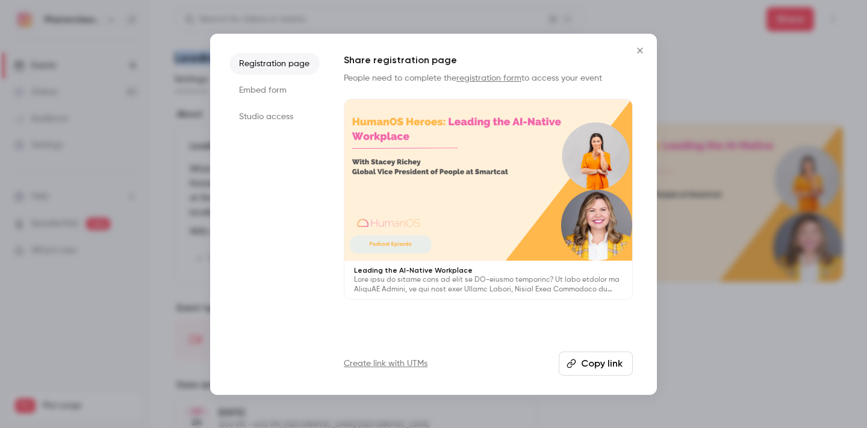
click at [607, 370] on button "Copy link" at bounding box center [596, 364] width 74 height 24
click at [270, 113] on li "Studio access" at bounding box center [274, 117] width 90 height 22
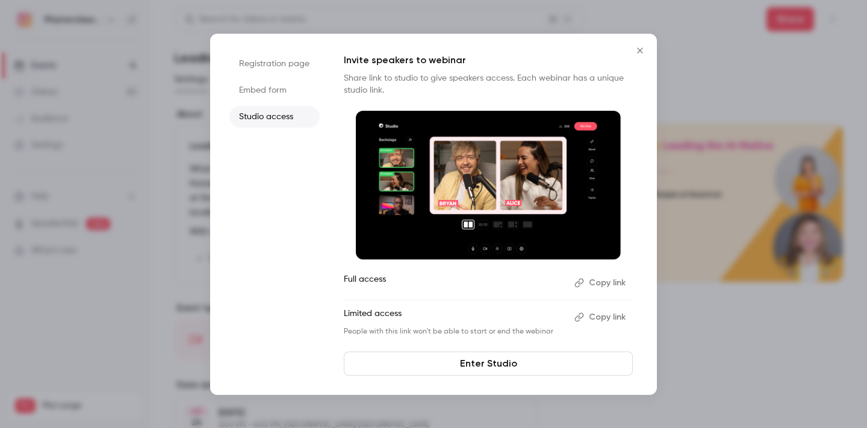
click at [609, 283] on button "Copy link" at bounding box center [600, 282] width 63 height 19
click at [606, 318] on button "Copy link" at bounding box center [600, 317] width 63 height 19
click at [639, 50] on icon "Close" at bounding box center [639, 50] width 5 height 5
